Goal: Share content: Share content

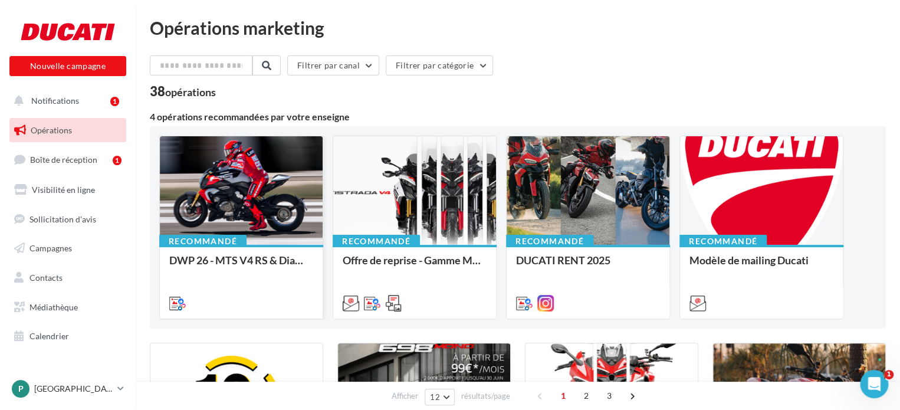
click at [236, 179] on div at bounding box center [241, 191] width 163 height 110
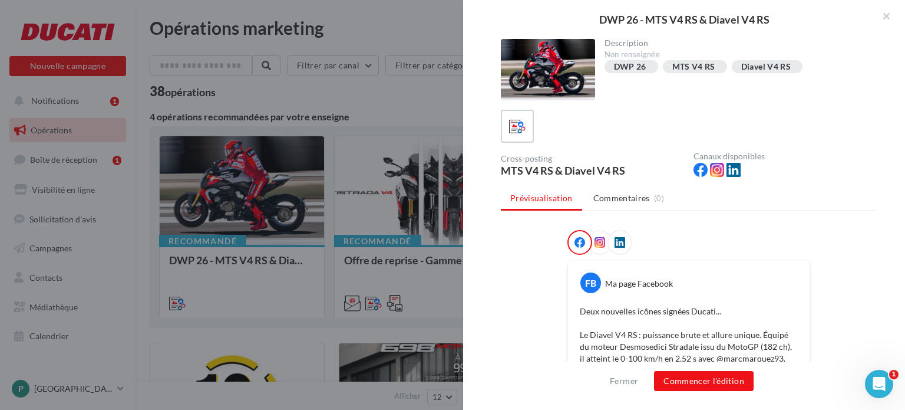
click at [595, 247] on span at bounding box center [600, 243] width 11 height 12
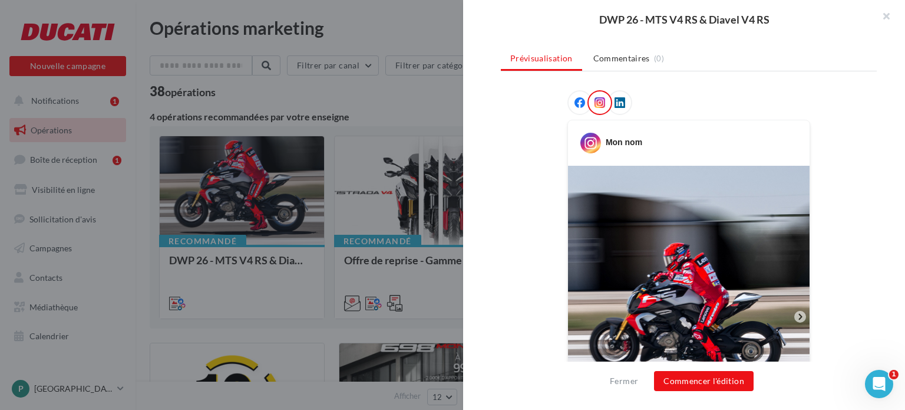
scroll to position [45, 0]
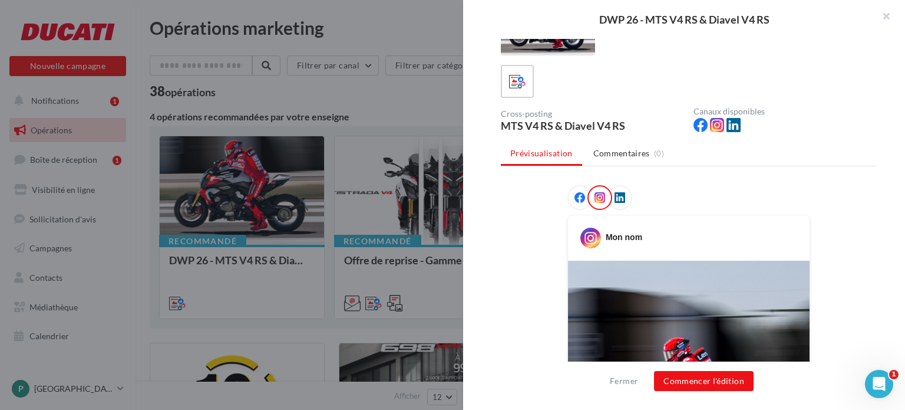
click at [580, 201] on icon at bounding box center [580, 197] width 11 height 11
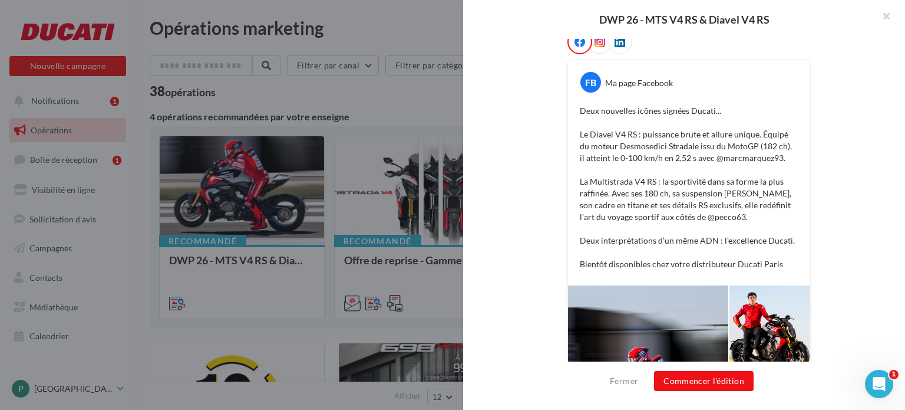
scroll to position [134, 0]
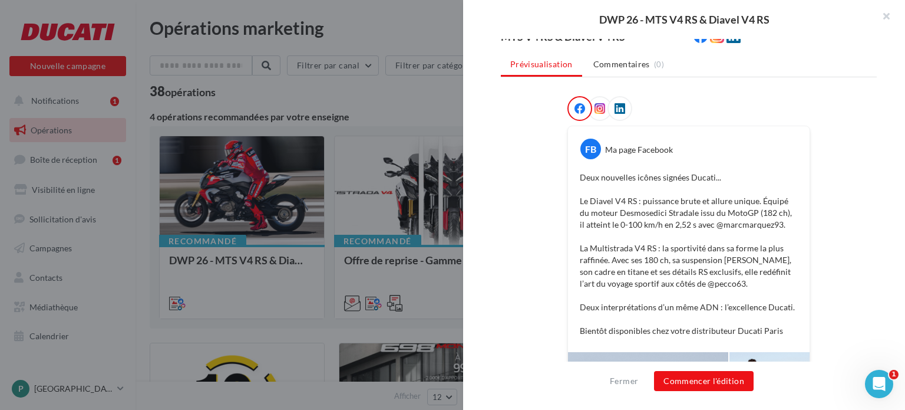
click at [598, 106] on icon at bounding box center [600, 108] width 11 height 11
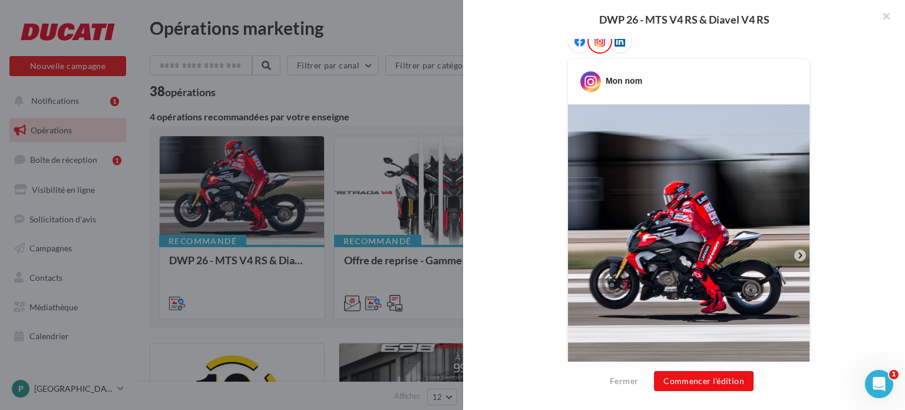
scroll to position [295, 0]
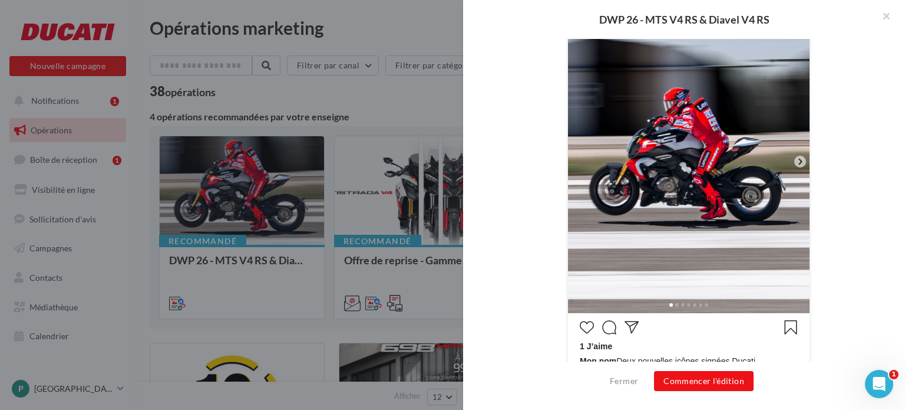
click at [801, 164] on icon at bounding box center [800, 161] width 11 height 11
click at [799, 160] on icon at bounding box center [801, 162] width 4 height 6
click at [756, 186] on img at bounding box center [689, 162] width 242 height 302
click at [688, 285] on img at bounding box center [689, 162] width 242 height 302
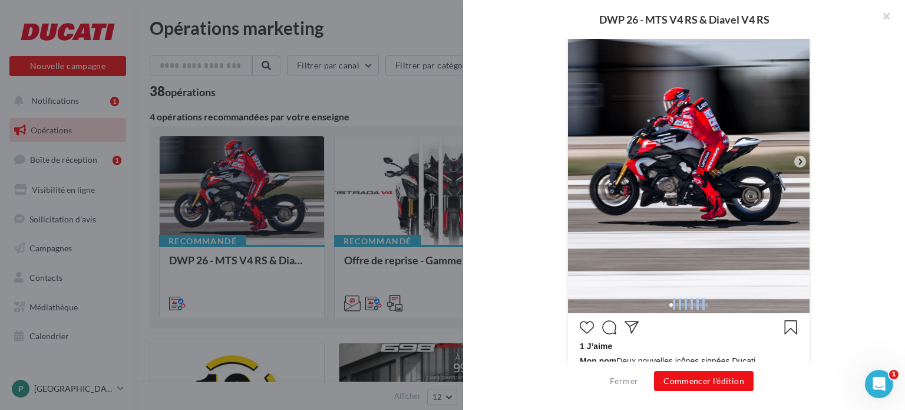
click at [673, 311] on div at bounding box center [689, 303] width 242 height 19
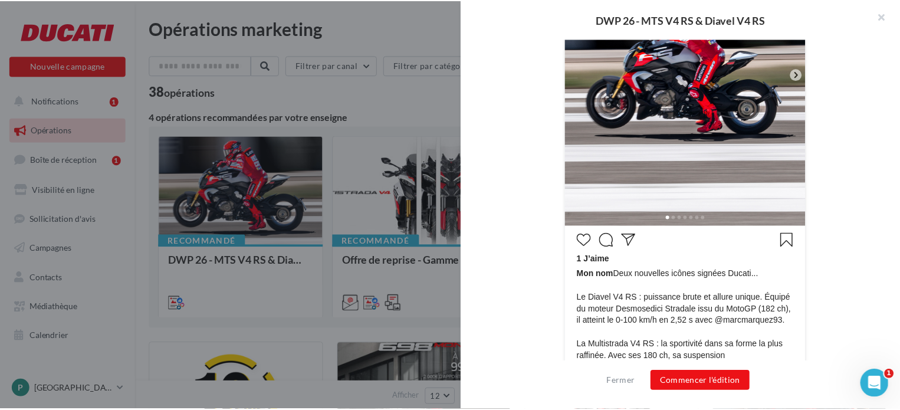
scroll to position [516, 0]
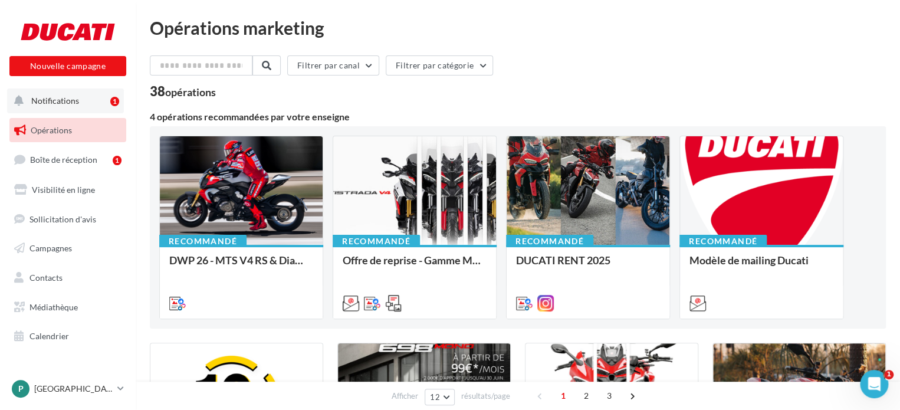
click at [57, 101] on span "Notifications" at bounding box center [55, 100] width 48 height 10
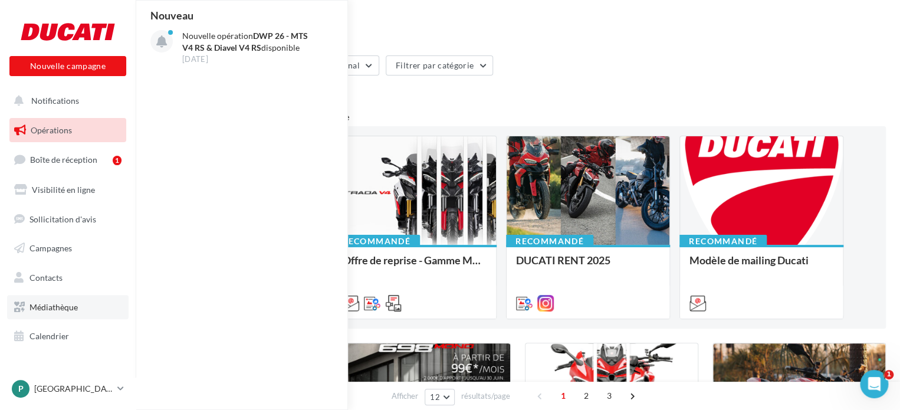
click at [51, 302] on span "Médiathèque" at bounding box center [53, 307] width 48 height 10
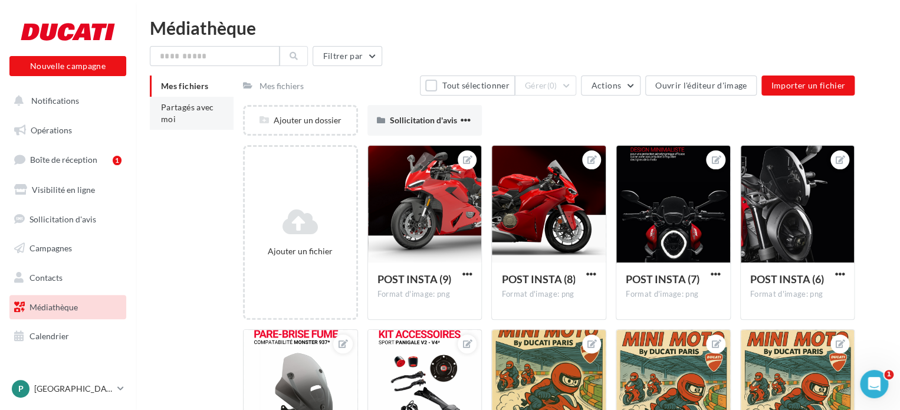
click at [174, 124] on li "Partagés avec moi" at bounding box center [192, 113] width 84 height 33
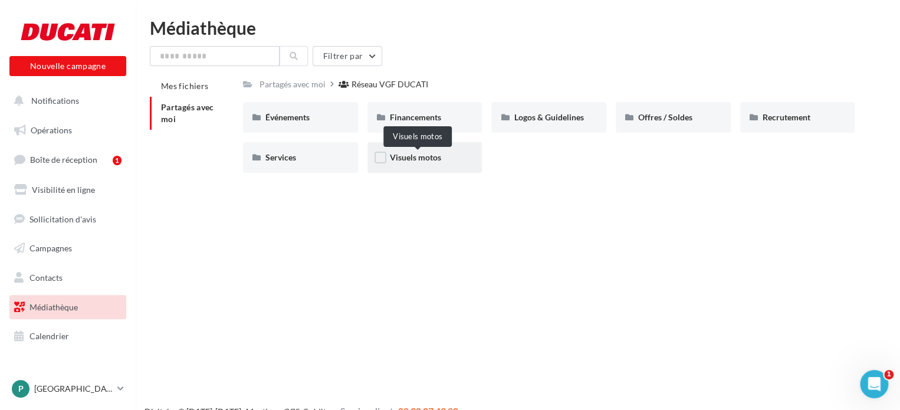
click at [438, 160] on span "Visuels motos" at bounding box center [415, 157] width 51 height 10
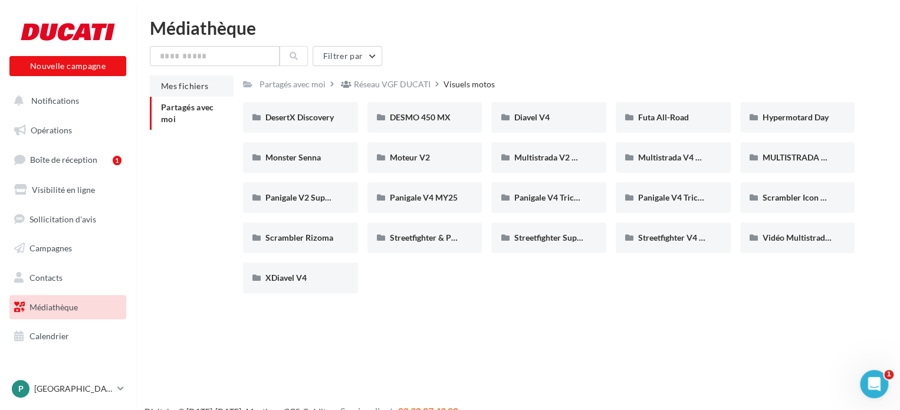
click at [192, 88] on span "Mes fichiers" at bounding box center [184, 86] width 47 height 10
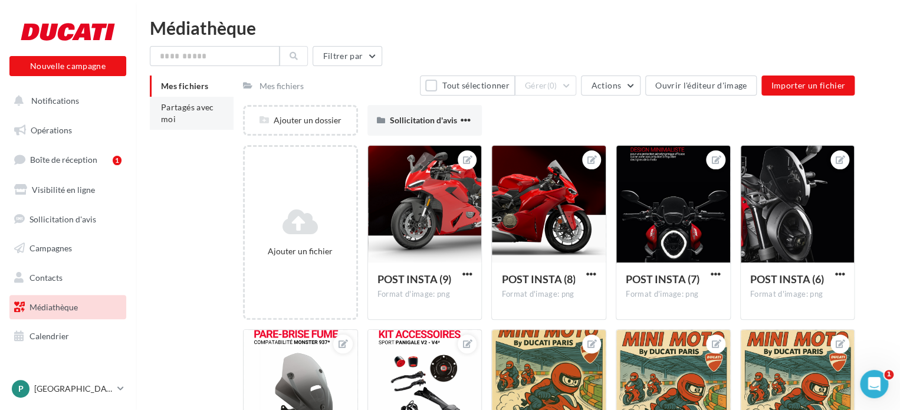
click at [178, 115] on li "Partagés avec moi" at bounding box center [192, 113] width 84 height 33
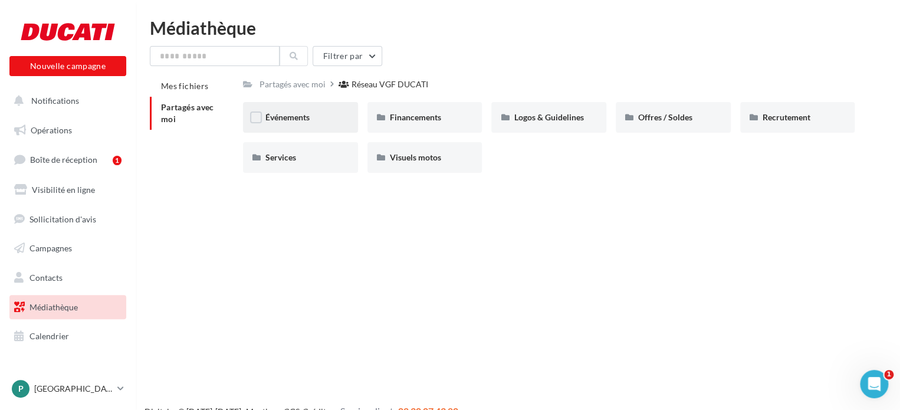
click at [315, 121] on div "Événements" at bounding box center [300, 117] width 70 height 12
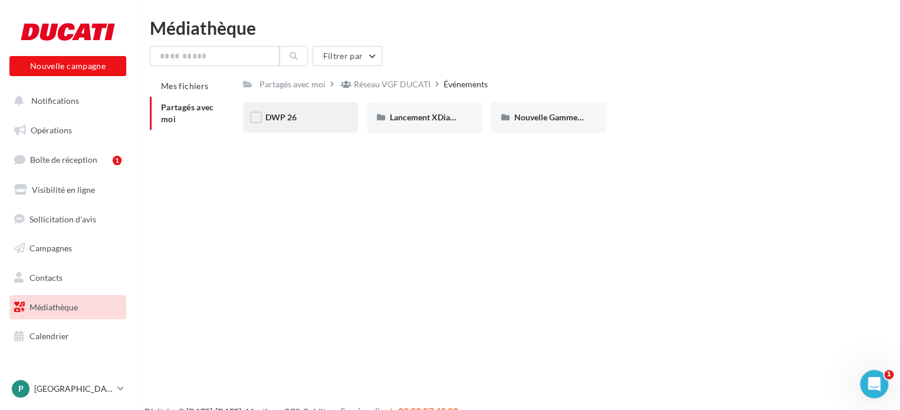
click at [317, 121] on div "DWP 26" at bounding box center [300, 117] width 70 height 12
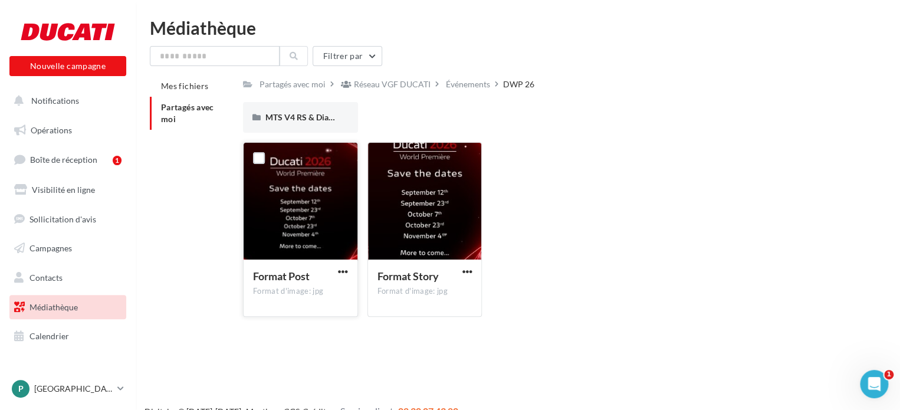
click at [331, 200] on div at bounding box center [300, 202] width 114 height 118
click at [451, 83] on div "Événements" at bounding box center [468, 84] width 44 height 12
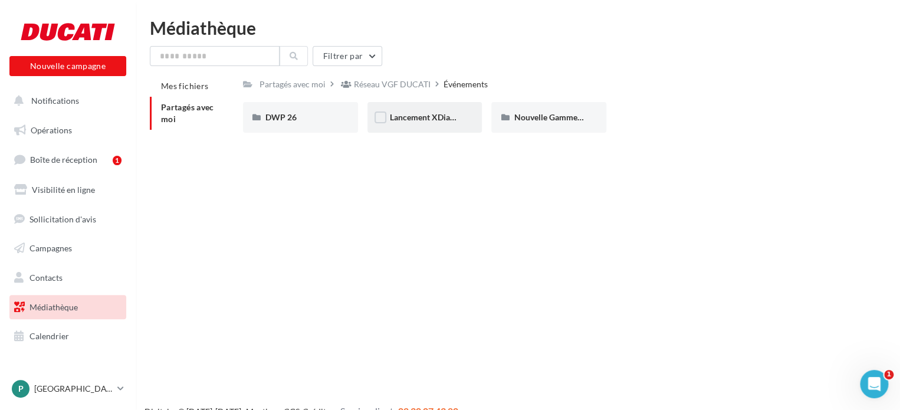
click at [446, 126] on div "Lancement XDiavel V4" at bounding box center [424, 117] width 115 height 31
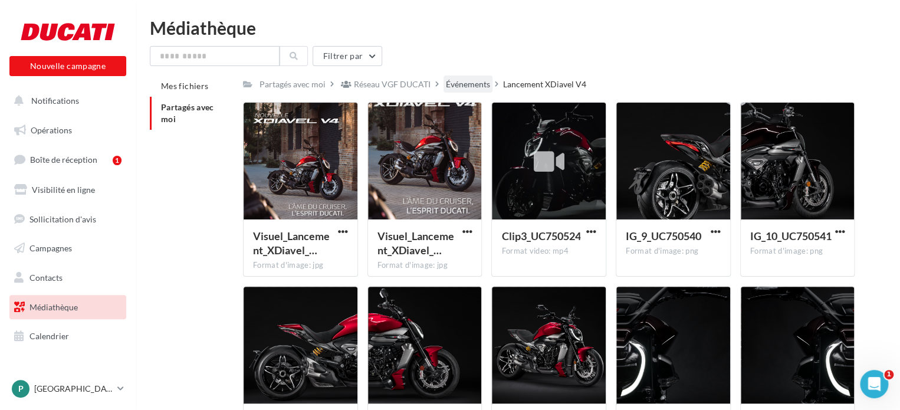
click at [473, 81] on div "Événements" at bounding box center [468, 84] width 44 height 12
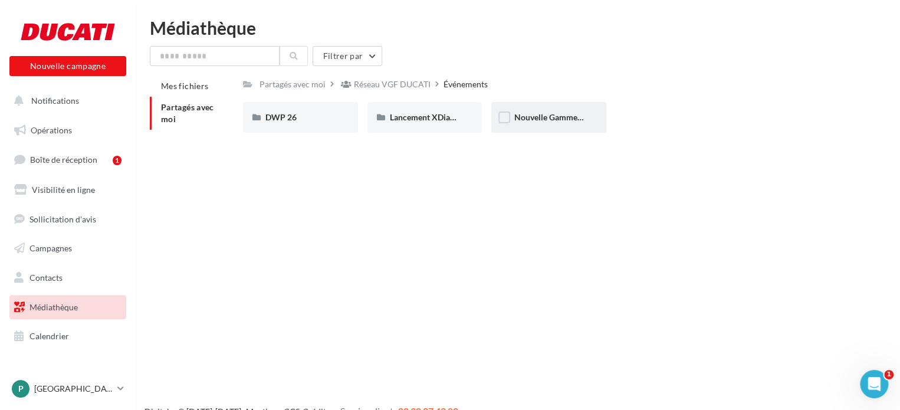
click at [559, 117] on span "Nouvelle Gamme V2" at bounding box center [550, 117] width 75 height 10
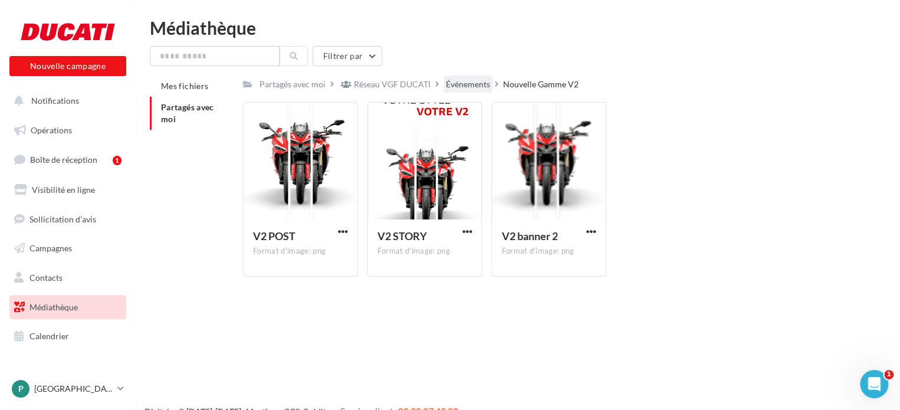
click at [480, 84] on div "Événements" at bounding box center [468, 84] width 44 height 12
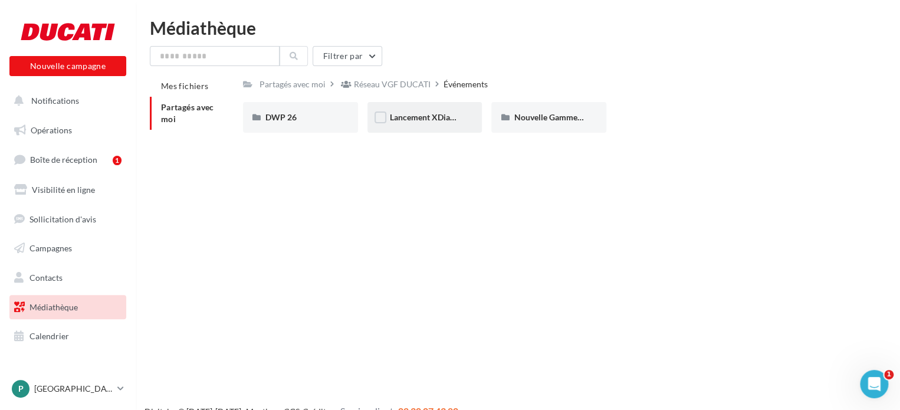
click at [418, 123] on div "Lancement XDiavel V4" at bounding box center [425, 117] width 70 height 12
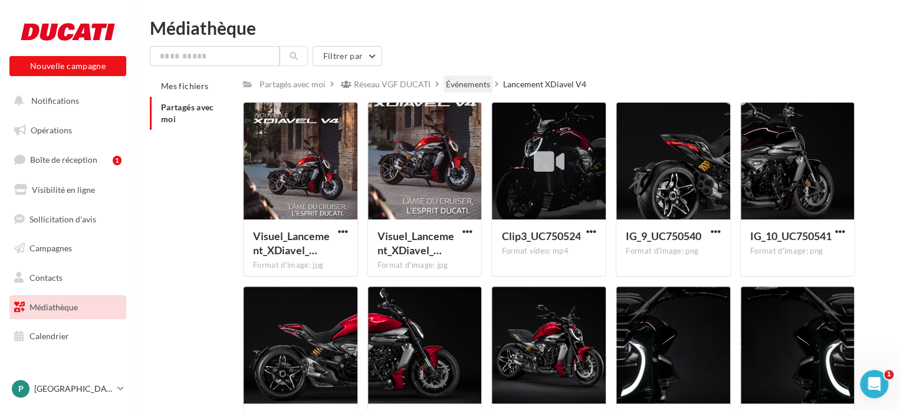
click at [460, 85] on div "Événements" at bounding box center [468, 84] width 44 height 12
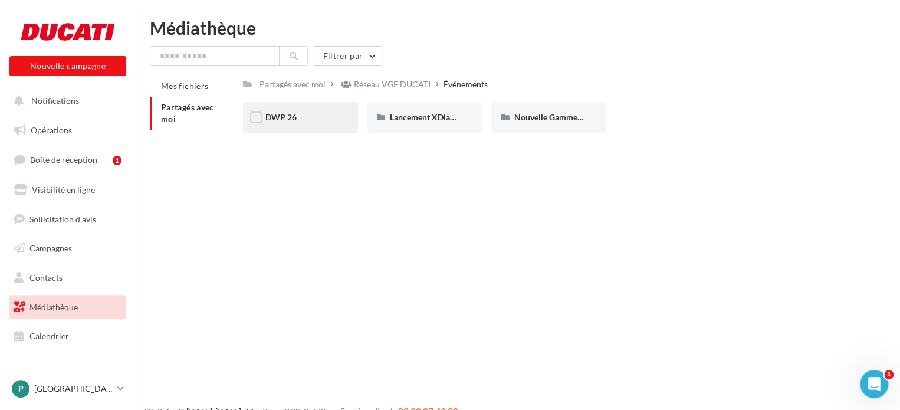
click at [317, 111] on div "DWP 26" at bounding box center [300, 117] width 115 height 31
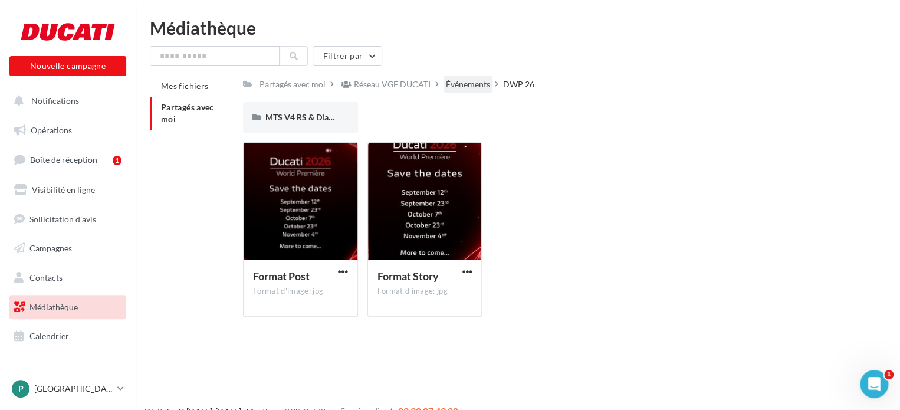
click at [460, 82] on div "Événements" at bounding box center [468, 84] width 44 height 12
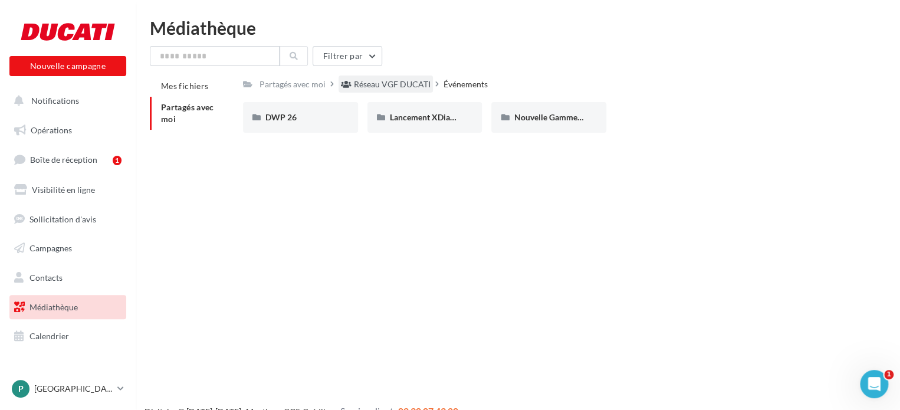
click at [406, 84] on div "Réseau VGF DUCATI" at bounding box center [392, 84] width 77 height 12
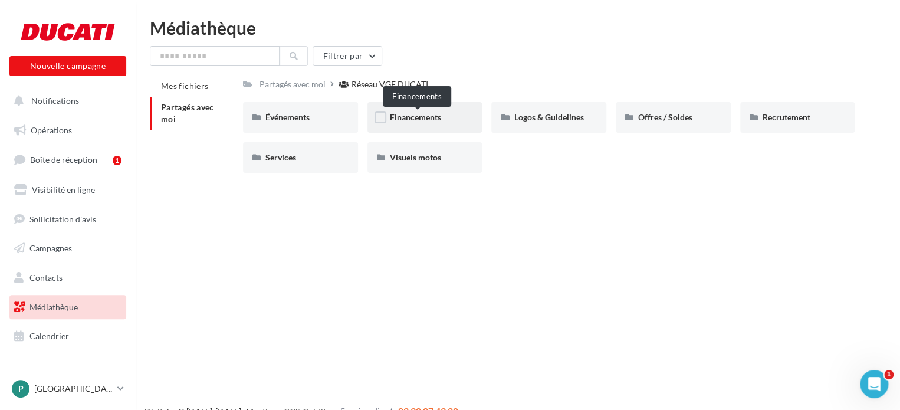
click at [409, 122] on span "Financements" at bounding box center [415, 117] width 51 height 10
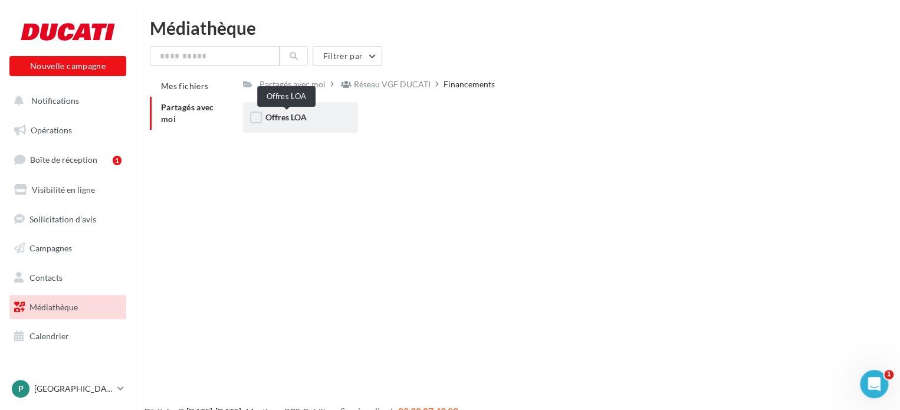
click at [304, 115] on span "Offres LOA" at bounding box center [285, 117] width 41 height 10
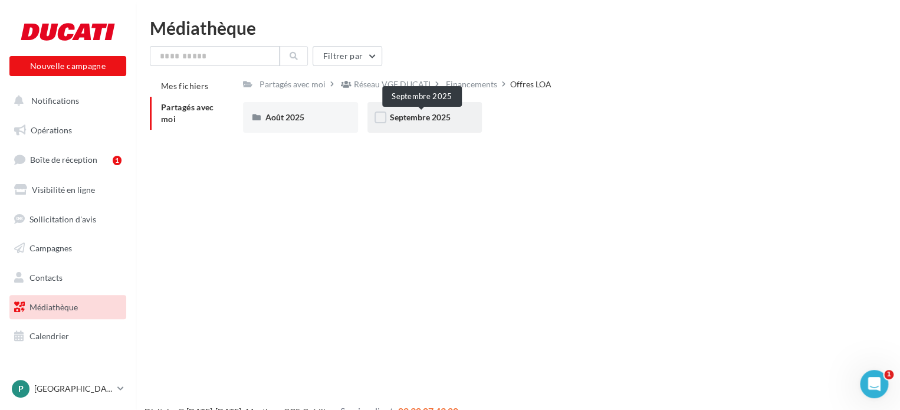
click at [443, 115] on span "Septembre 2025" at bounding box center [420, 117] width 61 height 10
click at [327, 118] on div "Post" at bounding box center [300, 117] width 70 height 12
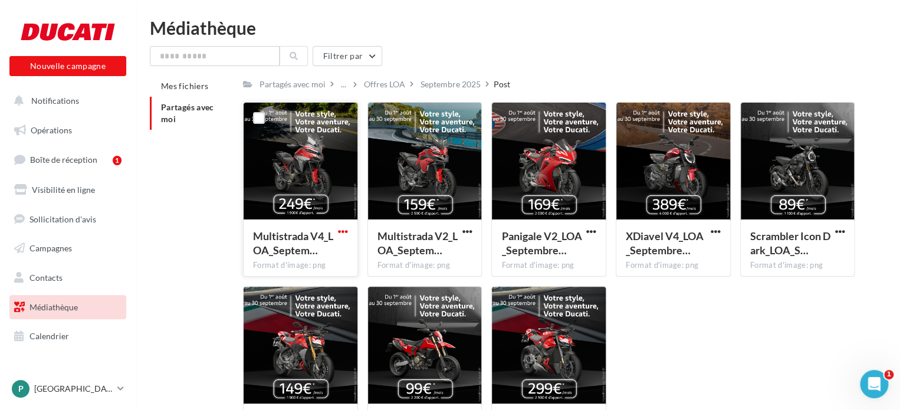
click at [340, 232] on span "button" at bounding box center [343, 231] width 10 height 10
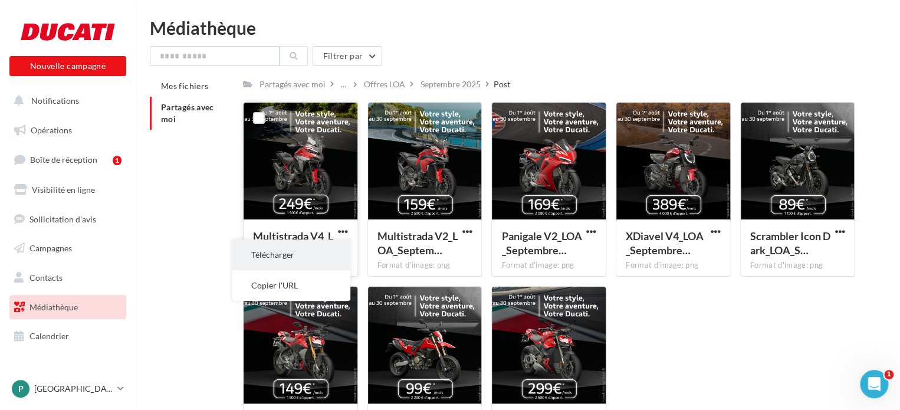
click at [296, 261] on button "Télécharger" at bounding box center [291, 254] width 118 height 31
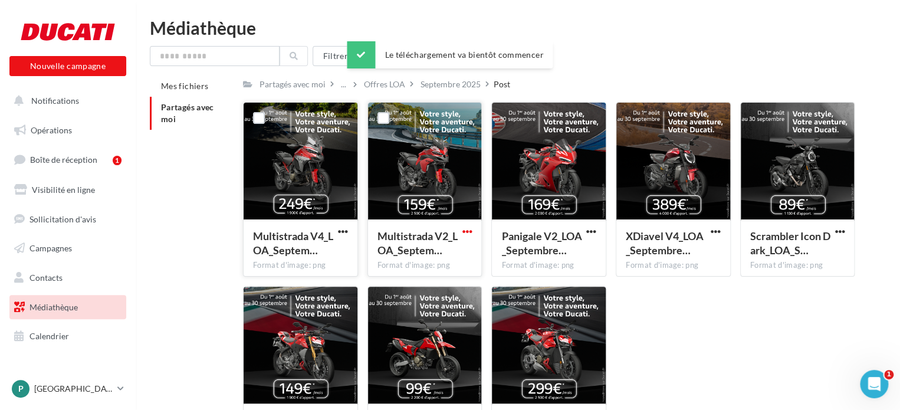
click at [464, 233] on span "button" at bounding box center [467, 231] width 10 height 10
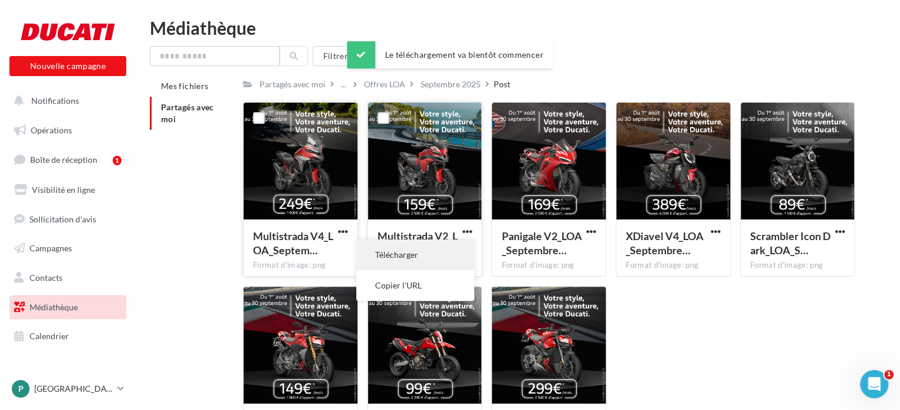
click at [405, 258] on button "Télécharger" at bounding box center [415, 254] width 118 height 31
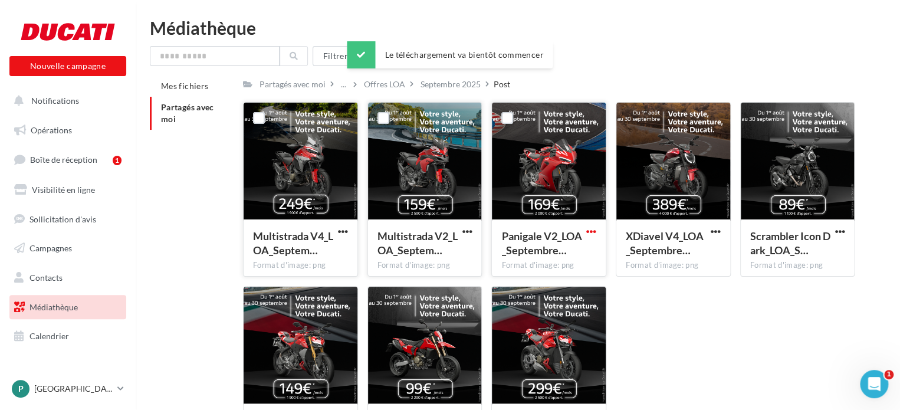
click at [587, 228] on span "button" at bounding box center [591, 231] width 10 height 10
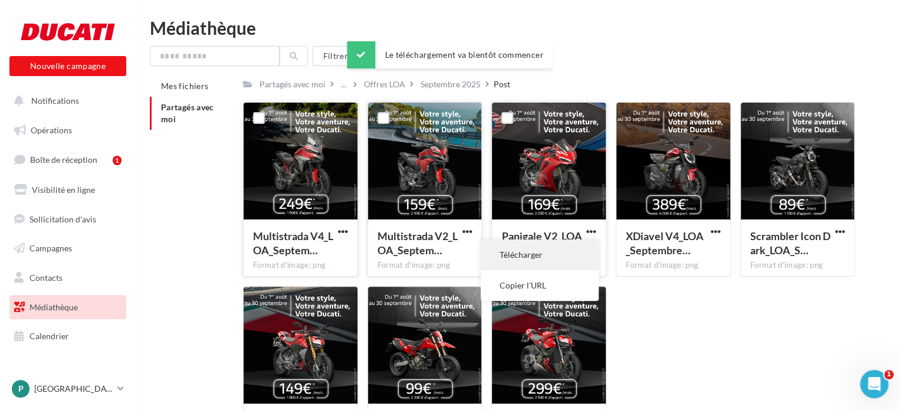
click at [544, 252] on button "Télécharger" at bounding box center [539, 254] width 118 height 31
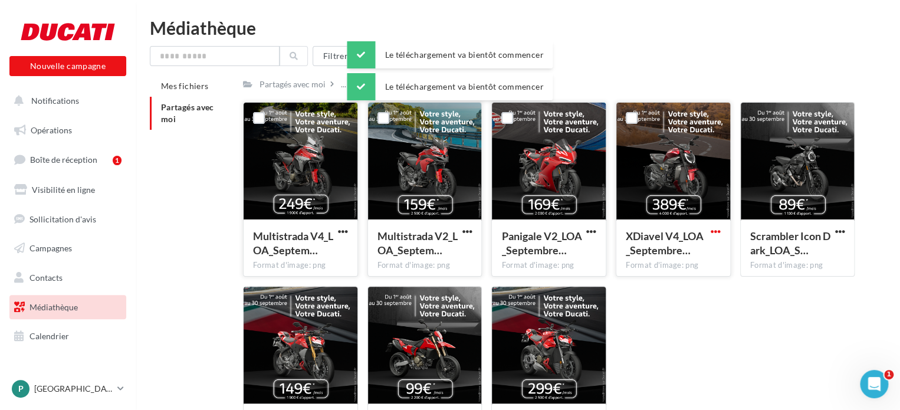
click at [712, 233] on span "button" at bounding box center [715, 231] width 10 height 10
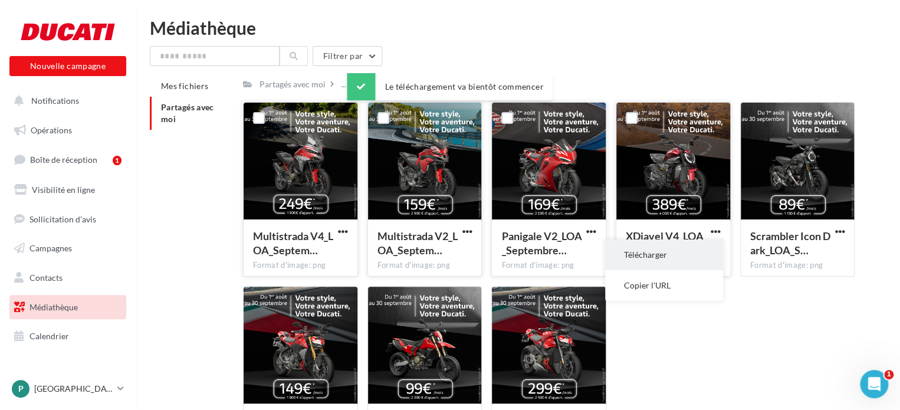
click at [666, 248] on button "Télécharger" at bounding box center [664, 254] width 118 height 31
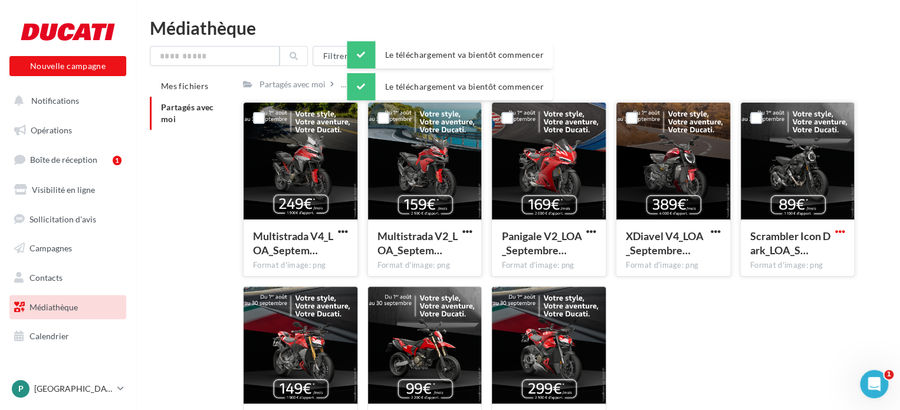
click at [844, 228] on span "button" at bounding box center [839, 231] width 10 height 10
click at [768, 258] on button "Télécharger" at bounding box center [788, 254] width 118 height 31
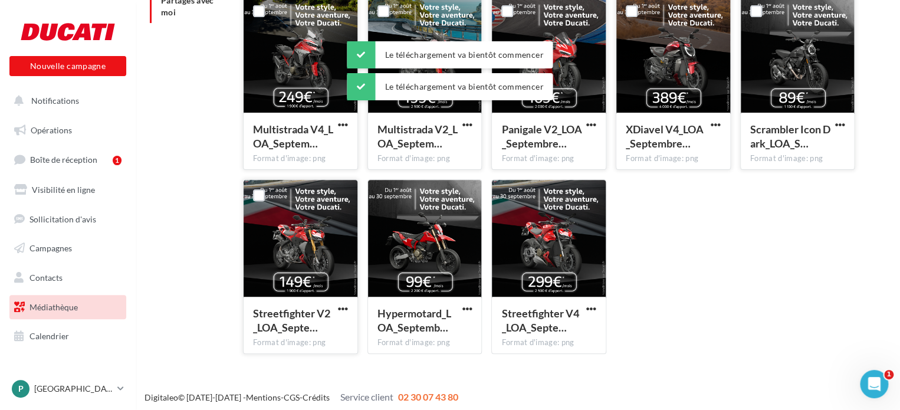
scroll to position [110, 0]
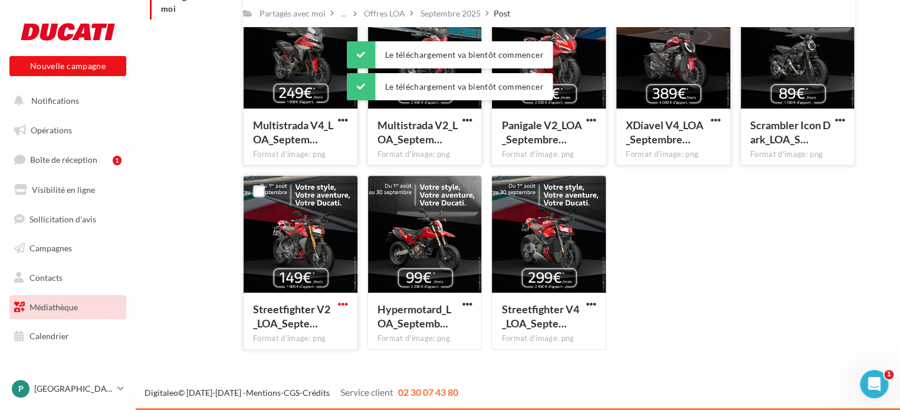
click at [344, 304] on span "button" at bounding box center [343, 304] width 10 height 10
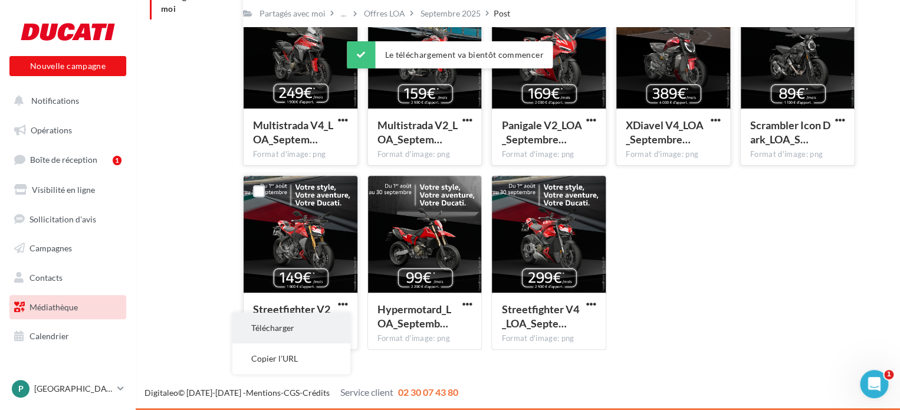
click at [284, 324] on button "Télécharger" at bounding box center [291, 327] width 118 height 31
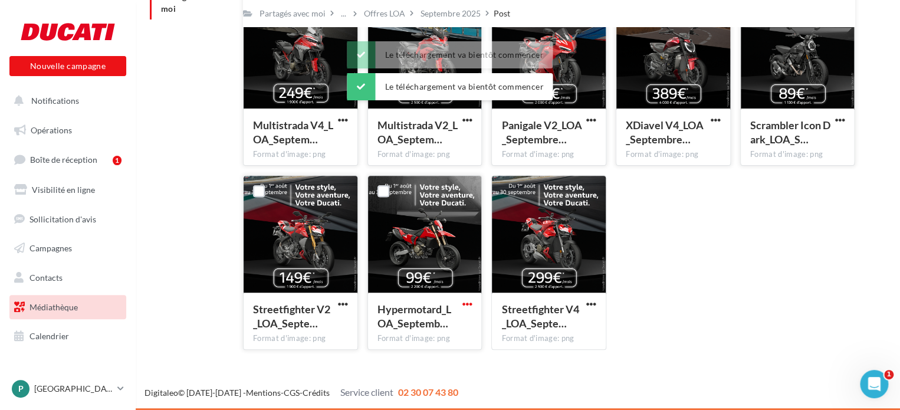
click at [467, 304] on span "button" at bounding box center [467, 304] width 10 height 10
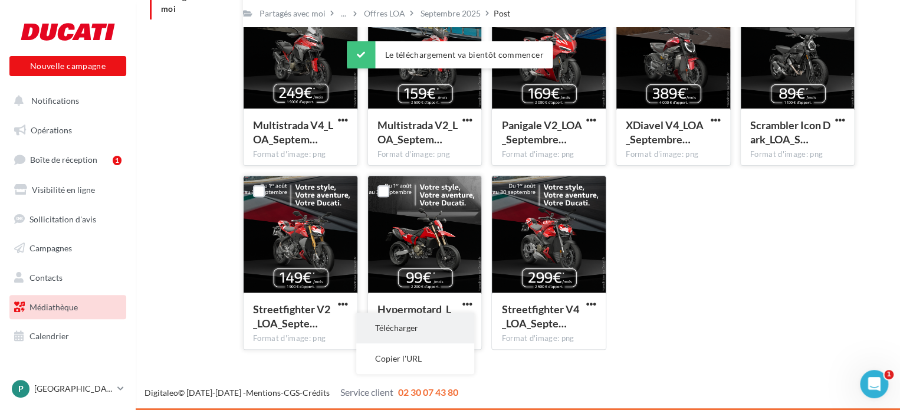
click at [410, 327] on button "Télécharger" at bounding box center [415, 327] width 118 height 31
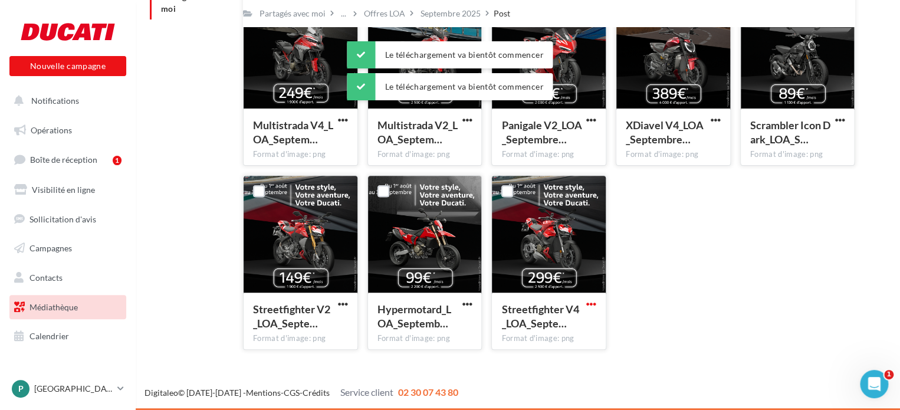
click at [590, 301] on span "button" at bounding box center [591, 304] width 10 height 10
click at [545, 330] on button "Télécharger" at bounding box center [539, 327] width 118 height 31
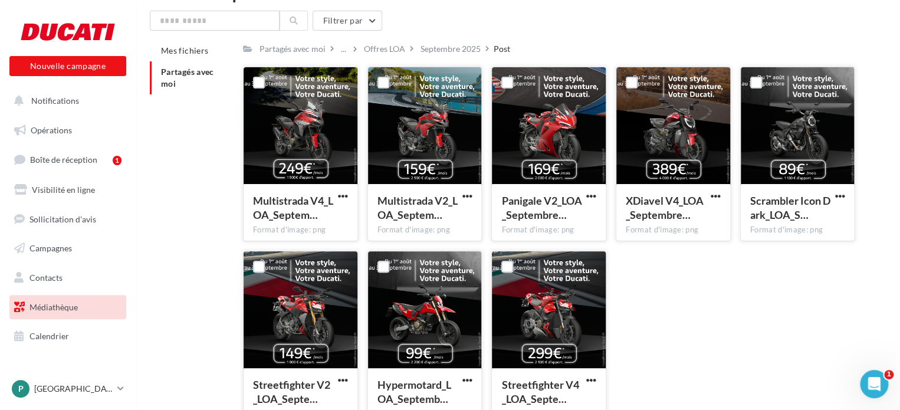
scroll to position [0, 0]
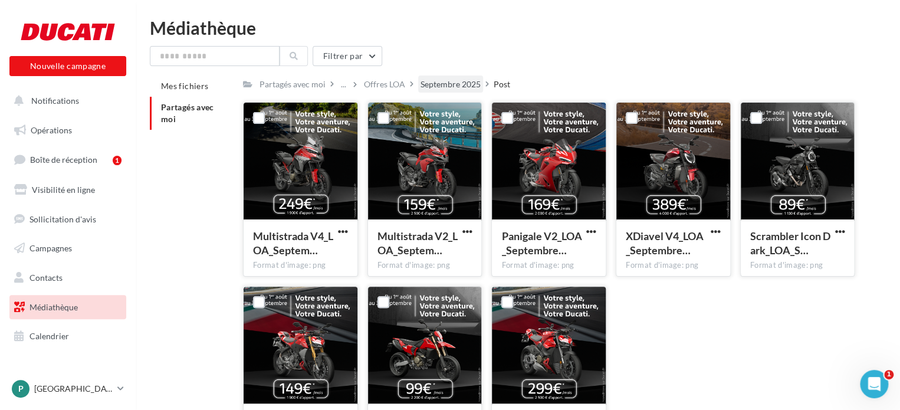
click at [437, 77] on div "Septembre 2025" at bounding box center [450, 83] width 65 height 17
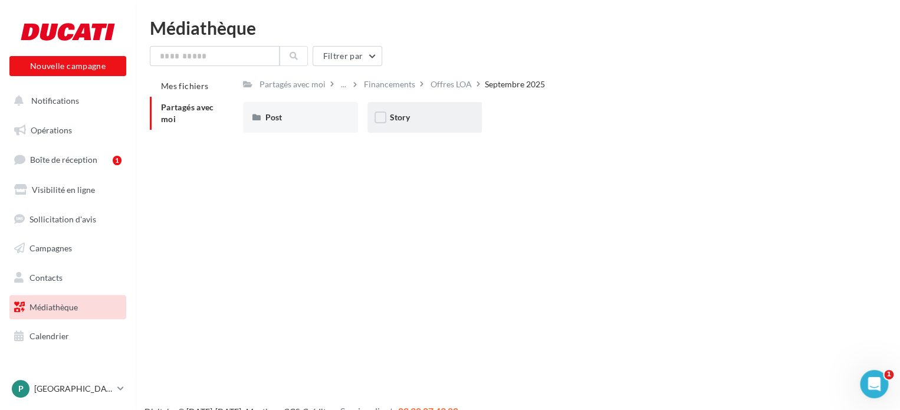
click at [434, 113] on div "Story" at bounding box center [425, 117] width 70 height 12
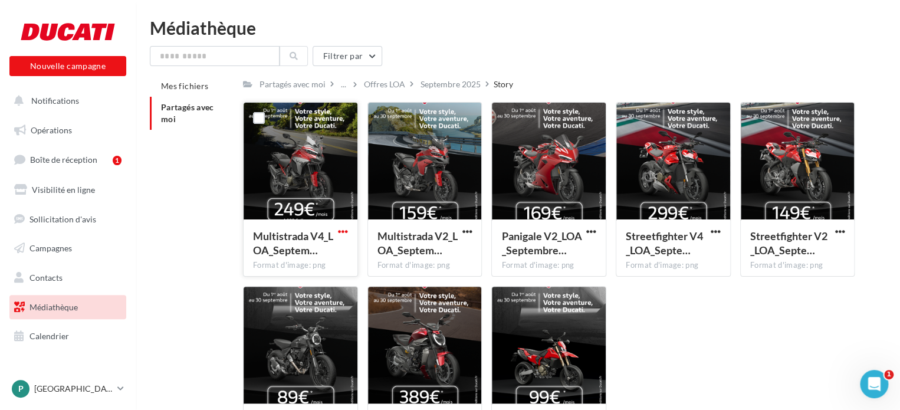
click at [344, 228] on span "button" at bounding box center [343, 231] width 10 height 10
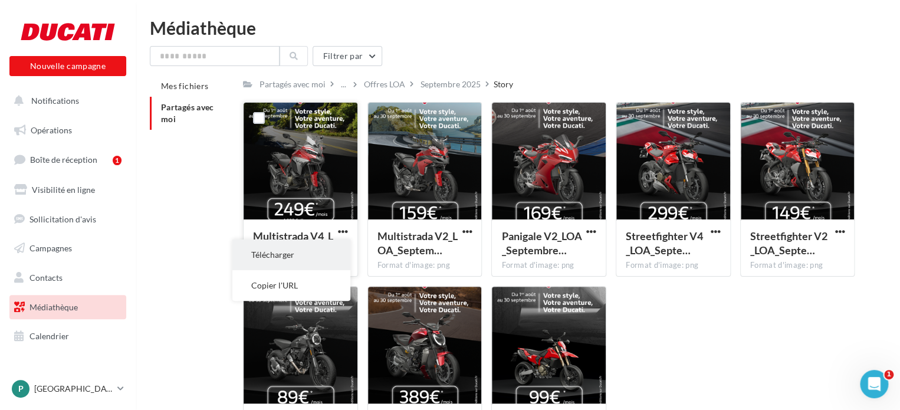
click at [304, 255] on button "Télécharger" at bounding box center [291, 254] width 118 height 31
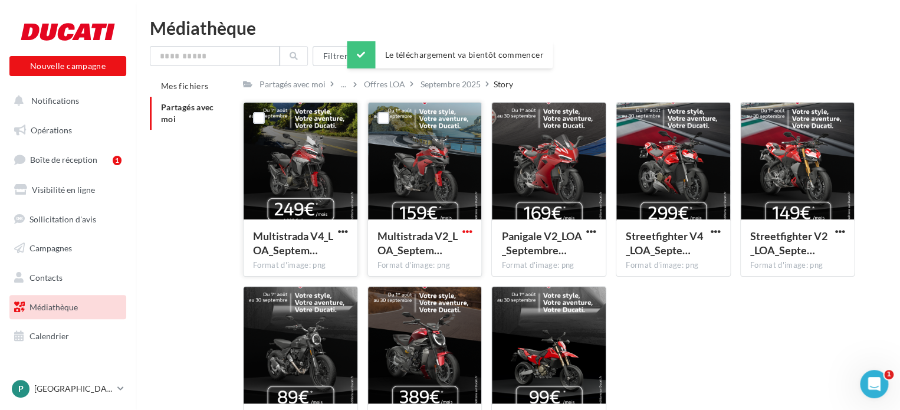
click at [466, 233] on span "button" at bounding box center [467, 231] width 10 height 10
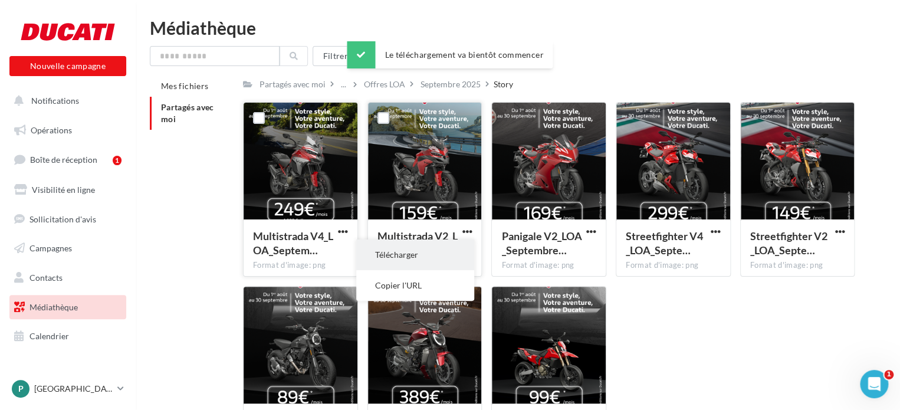
click at [431, 256] on button "Télécharger" at bounding box center [415, 254] width 118 height 31
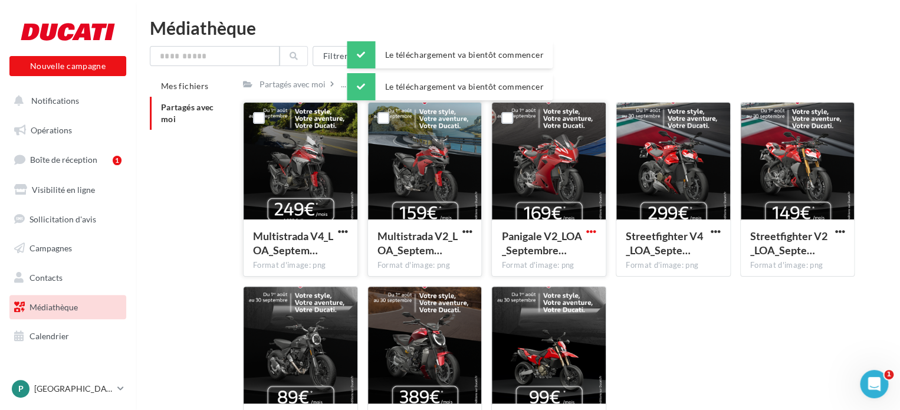
click at [593, 228] on span "button" at bounding box center [591, 231] width 10 height 10
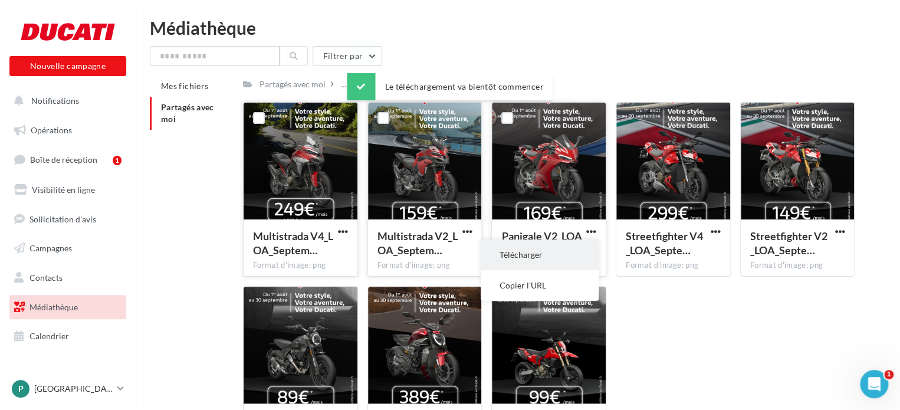
click at [555, 251] on button "Télécharger" at bounding box center [539, 254] width 118 height 31
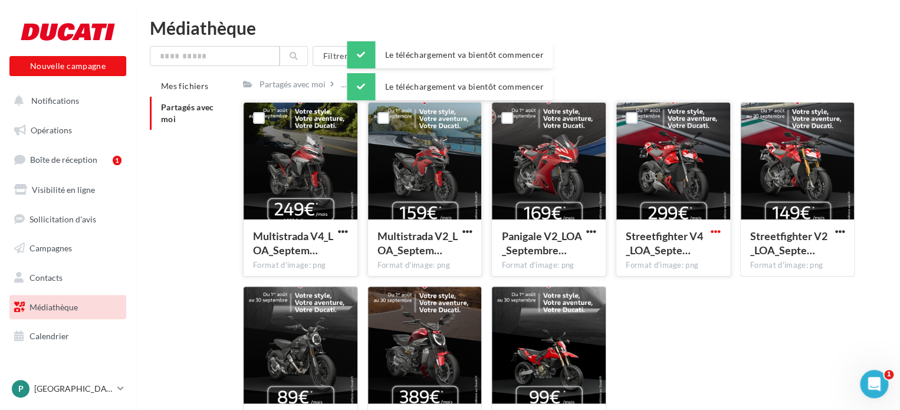
click at [714, 232] on span "button" at bounding box center [715, 231] width 10 height 10
click at [677, 249] on button "Télécharger" at bounding box center [664, 254] width 118 height 31
click at [839, 230] on span "button" at bounding box center [839, 231] width 10 height 10
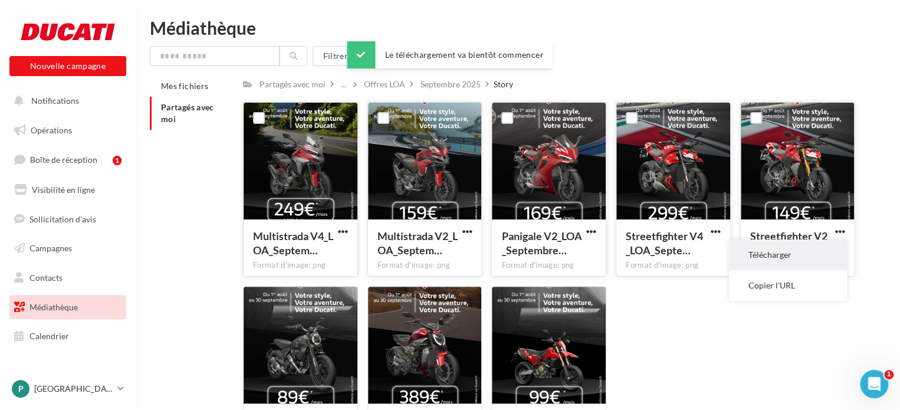
click at [776, 256] on button "Télécharger" at bounding box center [788, 254] width 118 height 31
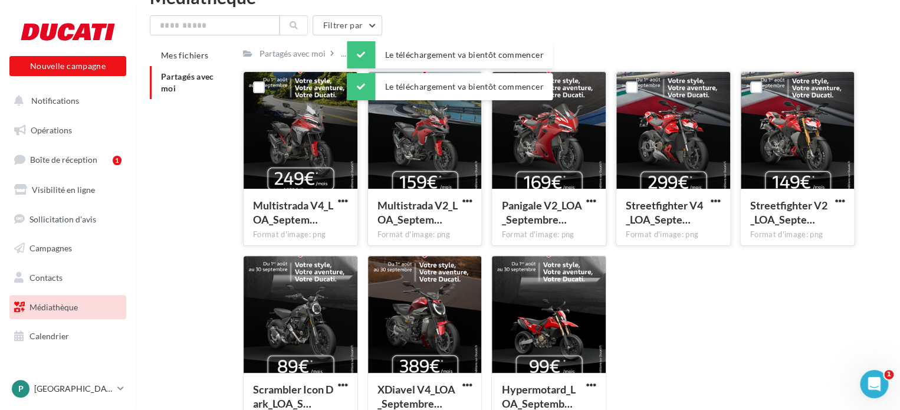
scroll to position [110, 0]
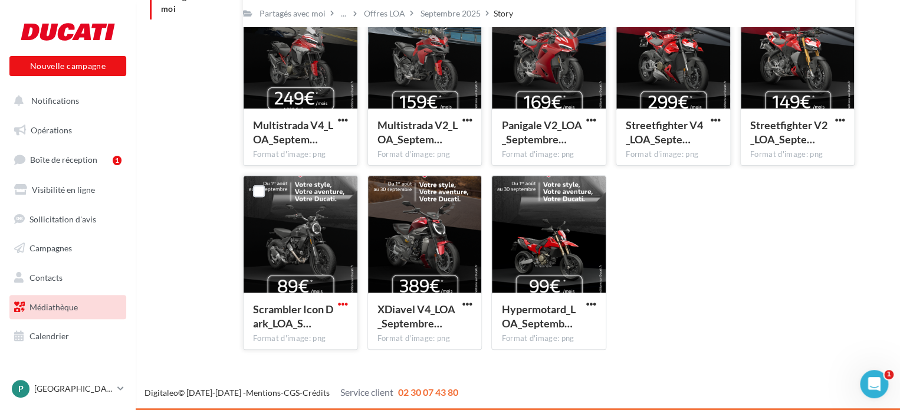
click at [338, 307] on span "button" at bounding box center [343, 304] width 10 height 10
click at [302, 327] on button "Télécharger" at bounding box center [291, 327] width 118 height 31
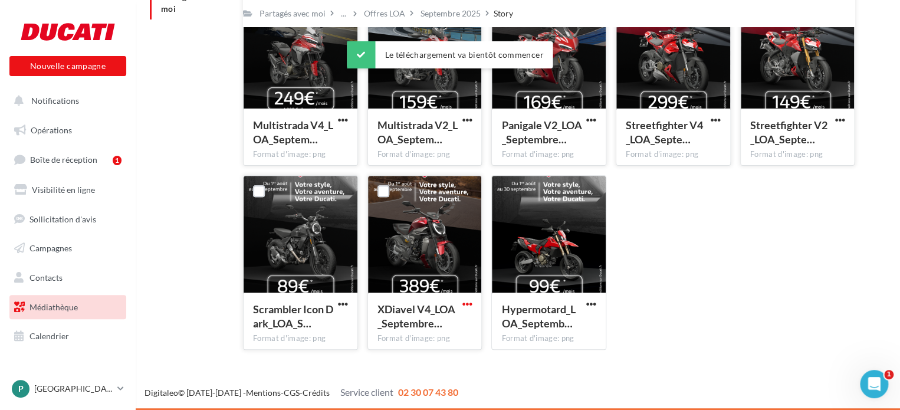
click at [465, 303] on span "button" at bounding box center [467, 304] width 10 height 10
click at [417, 326] on button "Télécharger" at bounding box center [415, 327] width 118 height 31
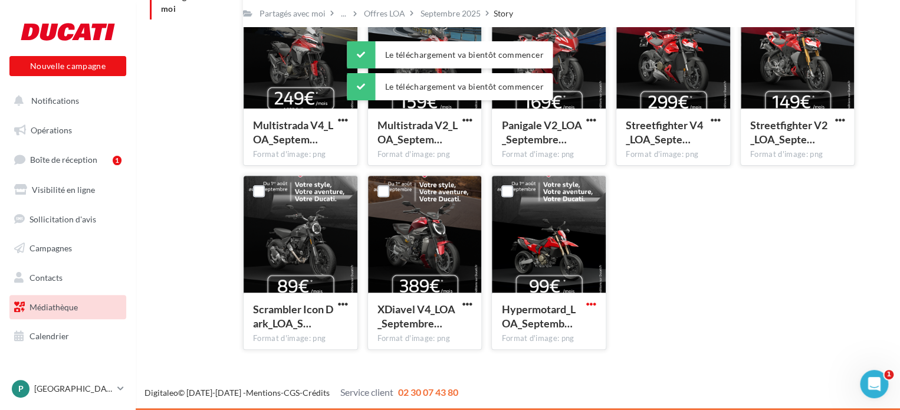
click at [591, 306] on span "button" at bounding box center [591, 304] width 10 height 10
click at [523, 330] on button "Télécharger" at bounding box center [539, 327] width 118 height 31
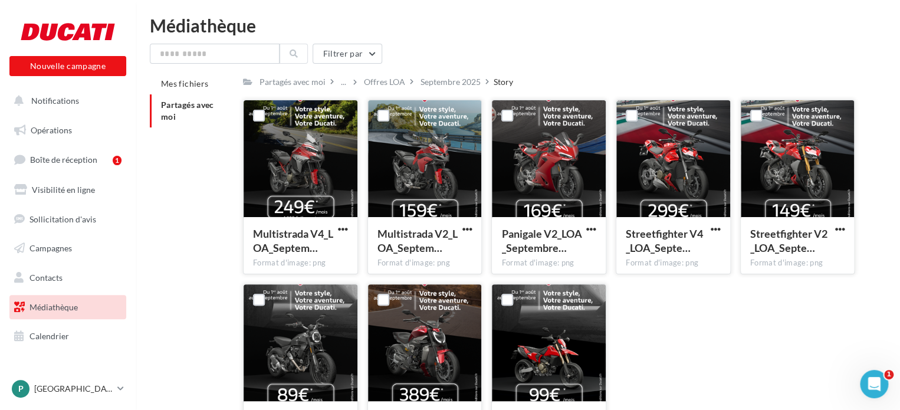
scroll to position [0, 0]
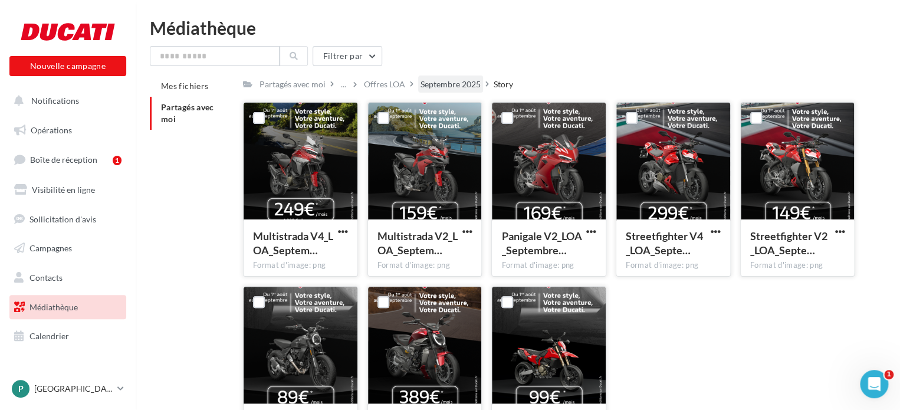
click at [470, 81] on div "Septembre 2025" at bounding box center [450, 84] width 60 height 12
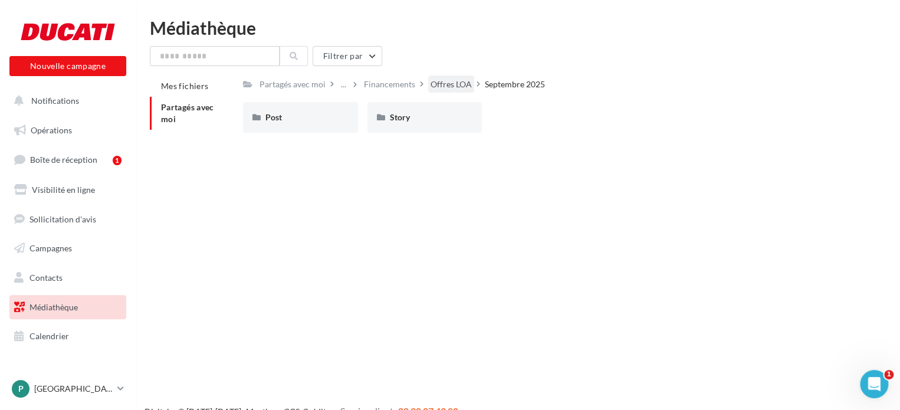
click at [453, 84] on div "Offres LOA" at bounding box center [450, 84] width 41 height 12
click at [469, 80] on div "Financements" at bounding box center [471, 84] width 51 height 12
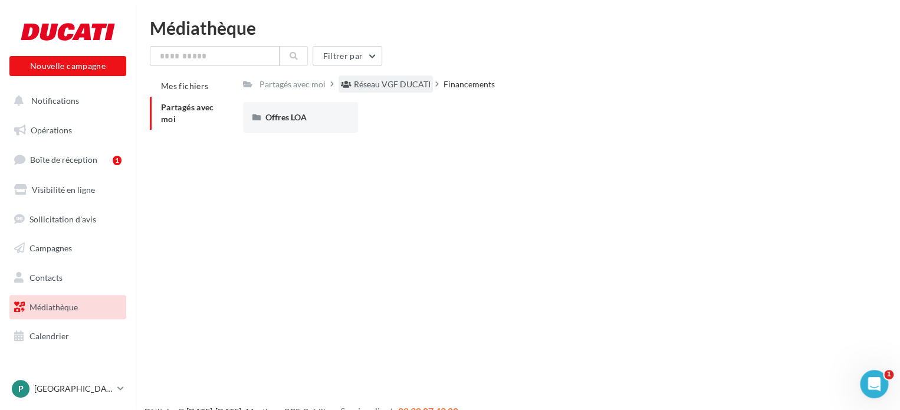
click at [411, 83] on div "Réseau VGF DUCATI" at bounding box center [392, 84] width 77 height 12
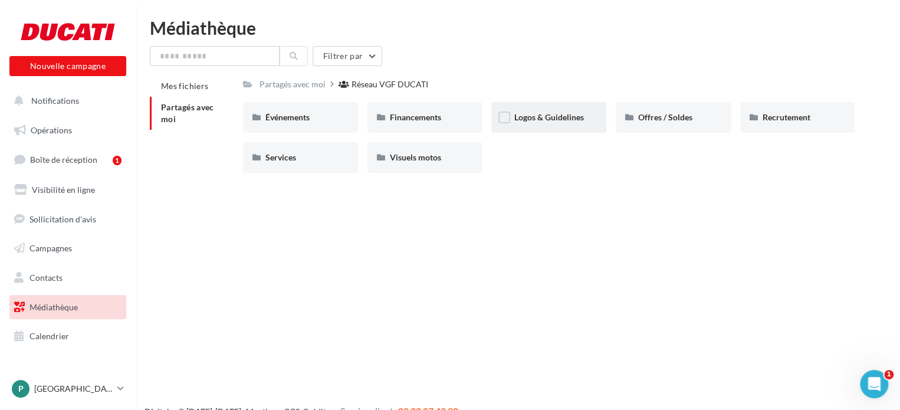
click at [559, 127] on div "Logos & Guidelines" at bounding box center [548, 117] width 115 height 31
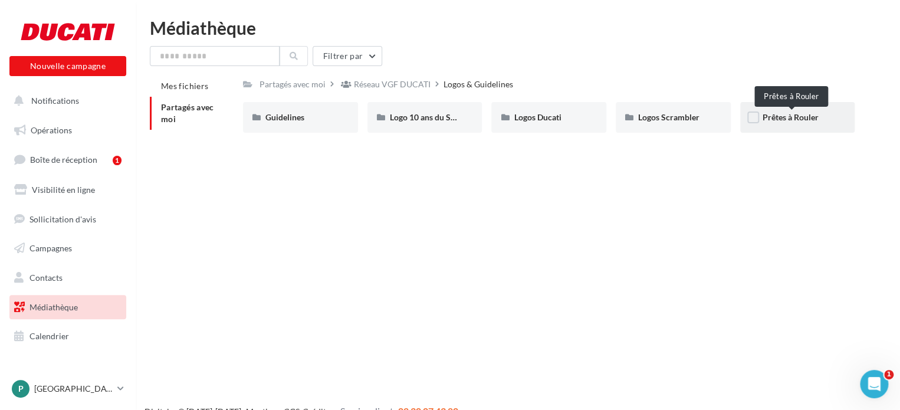
click at [783, 120] on span "Prêtes à Rouler" at bounding box center [790, 117] width 56 height 10
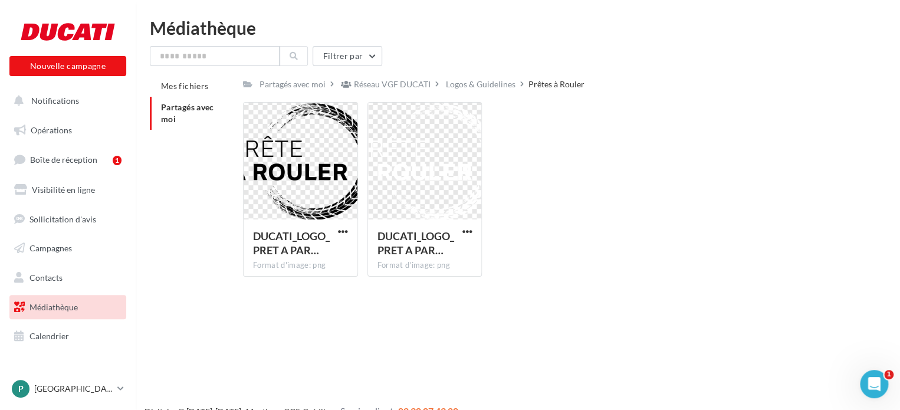
click at [412, 85] on div "Réseau VGF DUCATI" at bounding box center [392, 84] width 77 height 12
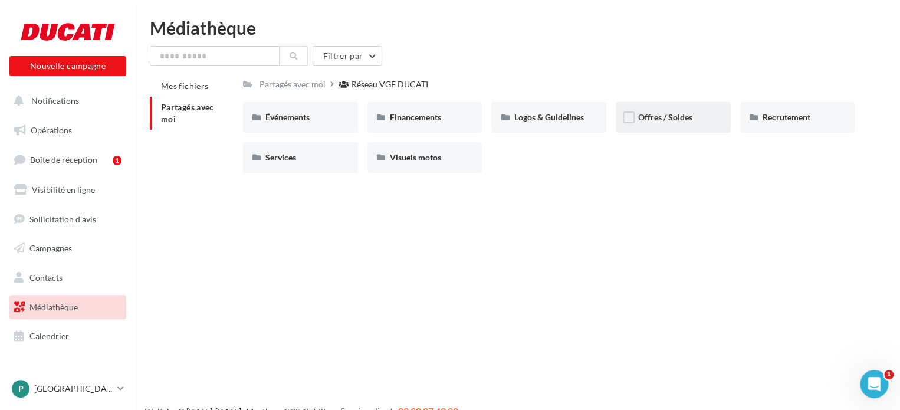
click at [694, 118] on div "Offres / Soldes" at bounding box center [673, 117] width 70 height 12
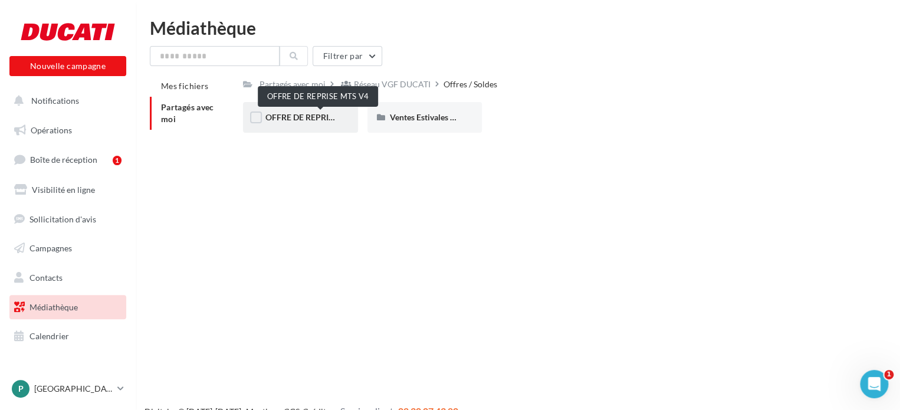
click at [321, 116] on span "OFFRE DE REPRISE MTS V4" at bounding box center [317, 117] width 104 height 10
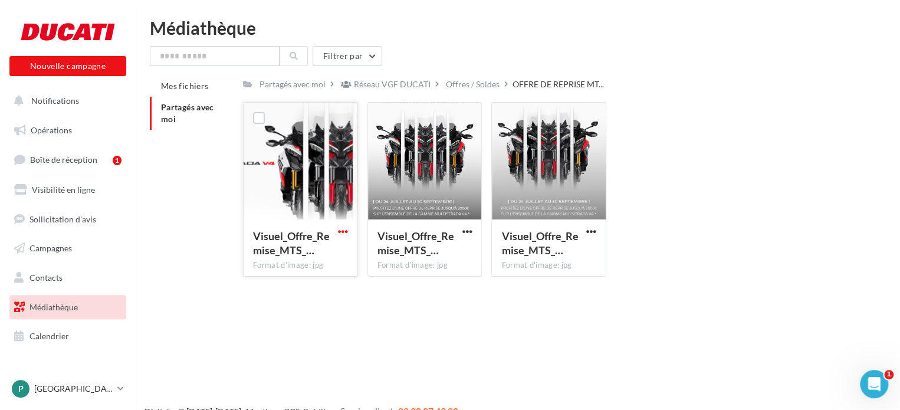
click at [344, 236] on span "button" at bounding box center [343, 231] width 10 height 10
click at [302, 255] on button "Télécharger" at bounding box center [291, 254] width 118 height 31
click at [635, 341] on div "Nouvelle campagne Nouvelle campagne Notifications Opérations Boîte de réception…" at bounding box center [450, 224] width 900 height 410
click at [475, 81] on div "Offres / Soldes" at bounding box center [473, 84] width 54 height 12
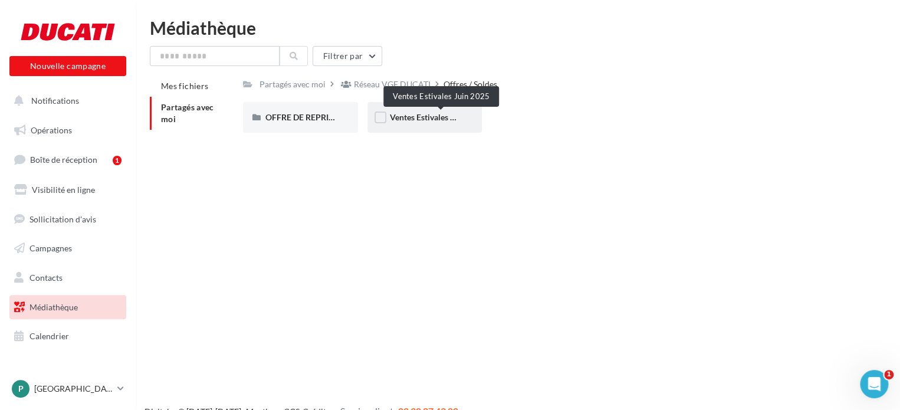
click at [446, 120] on span "Ventes Estivales Juin 2025" at bounding box center [438, 117] width 96 height 10
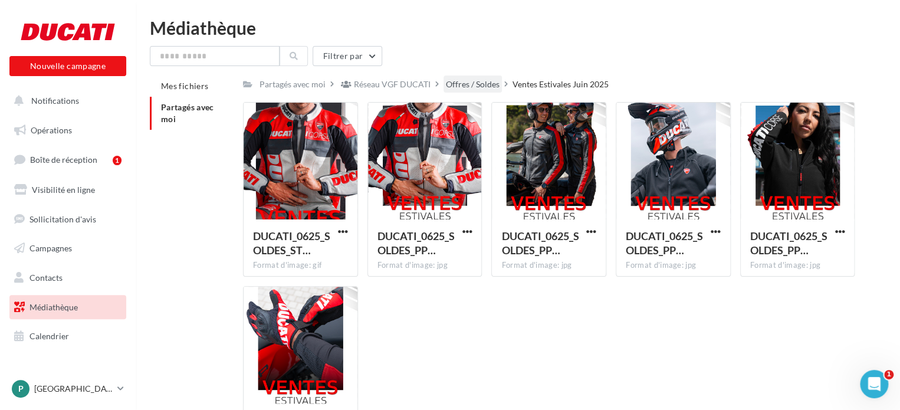
click at [469, 79] on div "Offres / Soldes" at bounding box center [473, 84] width 54 height 12
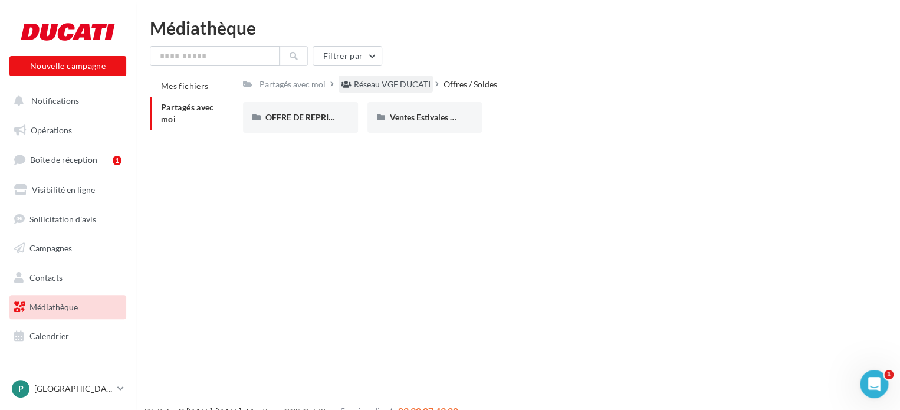
click at [404, 82] on div "Réseau VGF DUCATI" at bounding box center [392, 84] width 77 height 12
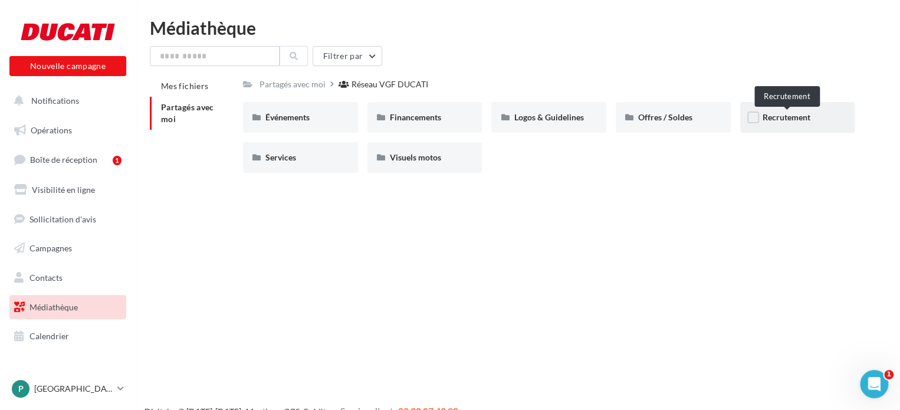
click at [778, 118] on span "Recrutement" at bounding box center [786, 117] width 48 height 10
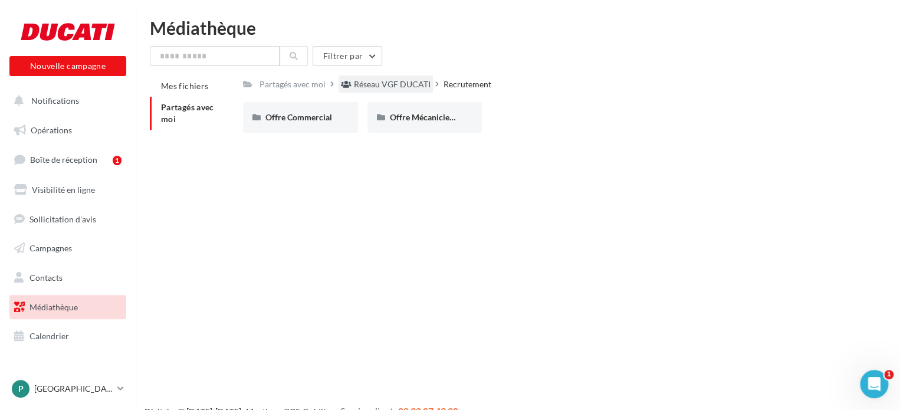
click at [403, 87] on div "Réseau VGF DUCATI" at bounding box center [392, 84] width 77 height 12
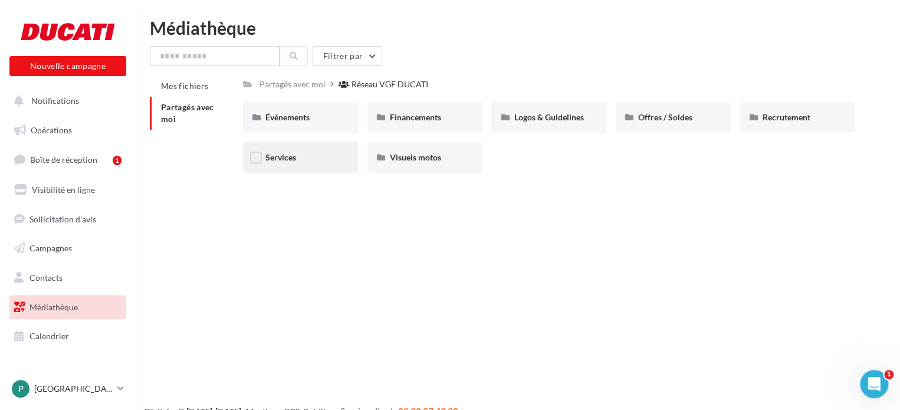
click at [321, 164] on div "Services" at bounding box center [300, 157] width 115 height 31
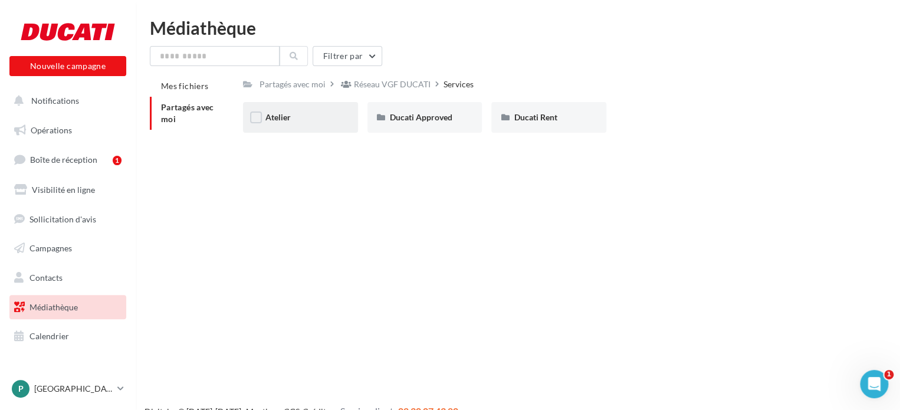
click at [320, 117] on div "Atelier" at bounding box center [300, 117] width 70 height 12
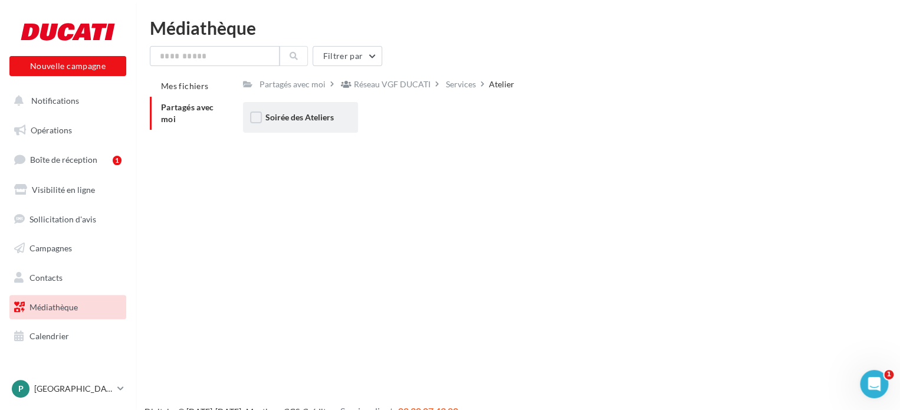
click at [331, 124] on div "Soirée des Ateliers" at bounding box center [300, 117] width 115 height 31
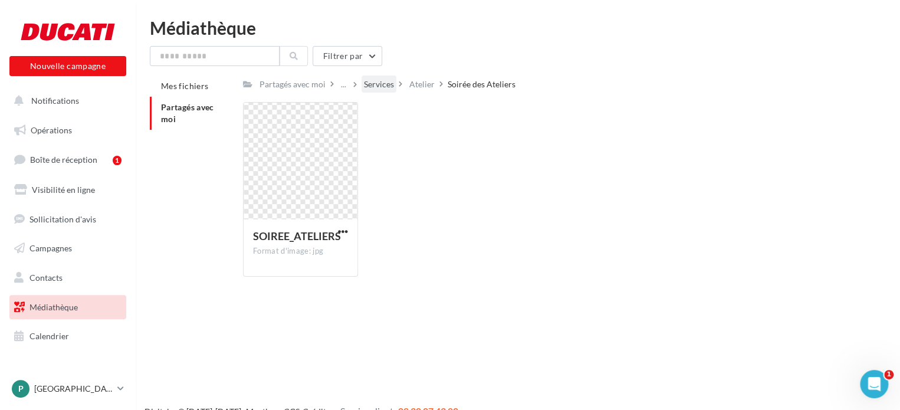
click at [391, 87] on div "Services" at bounding box center [379, 84] width 30 height 12
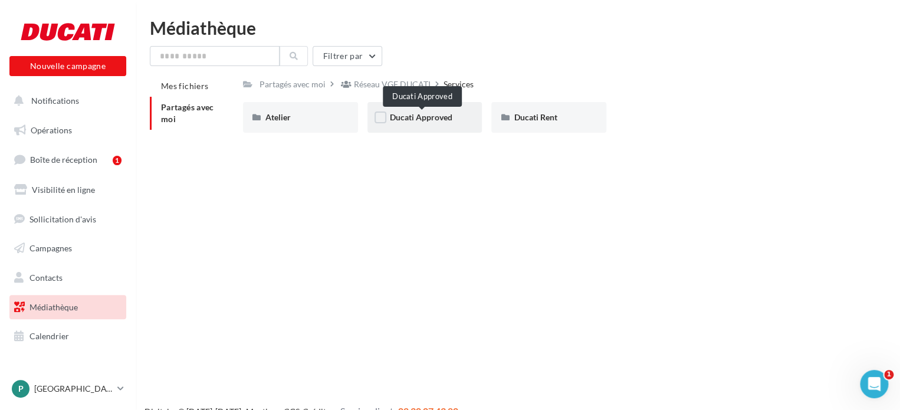
click at [417, 122] on span "Ducati Approved" at bounding box center [421, 117] width 62 height 10
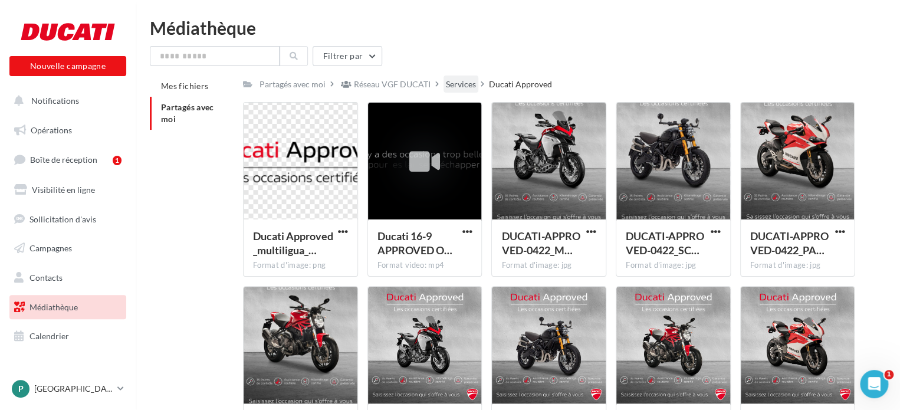
click at [470, 90] on div "Services" at bounding box center [461, 84] width 30 height 12
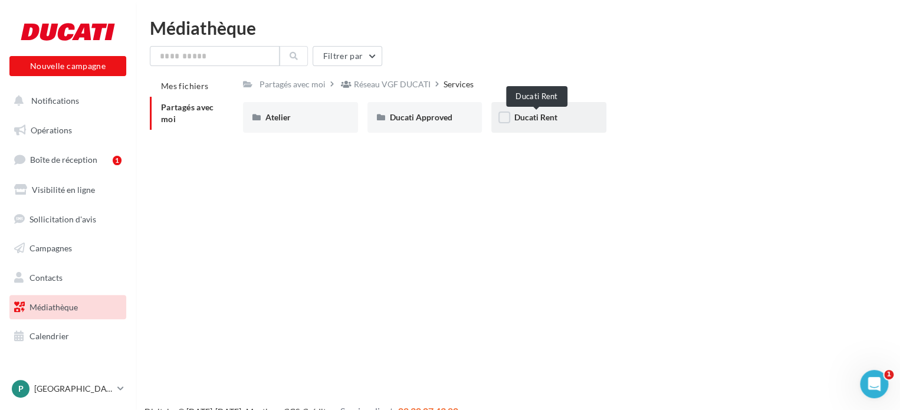
click at [556, 118] on span "Ducati Rent" at bounding box center [534, 117] width 43 height 10
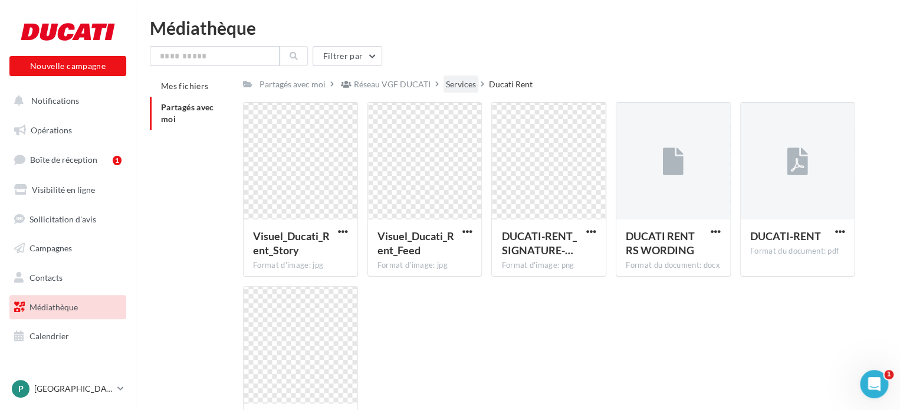
click at [459, 88] on div "Services" at bounding box center [461, 84] width 30 height 12
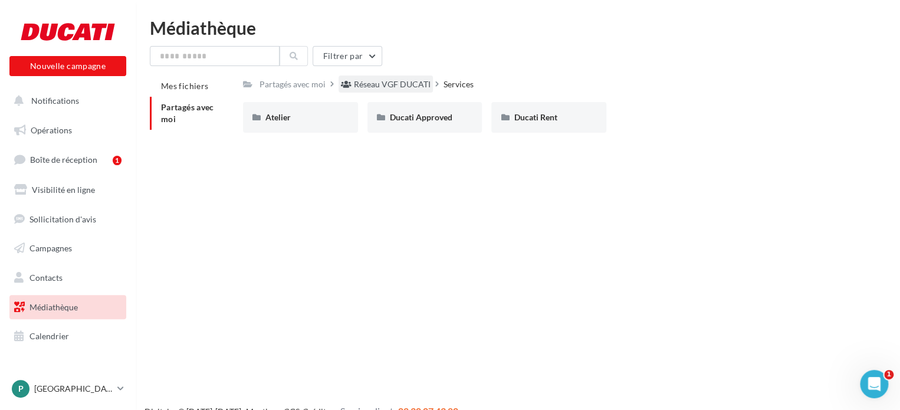
click at [403, 84] on div "Réseau VGF DUCATI" at bounding box center [392, 84] width 77 height 12
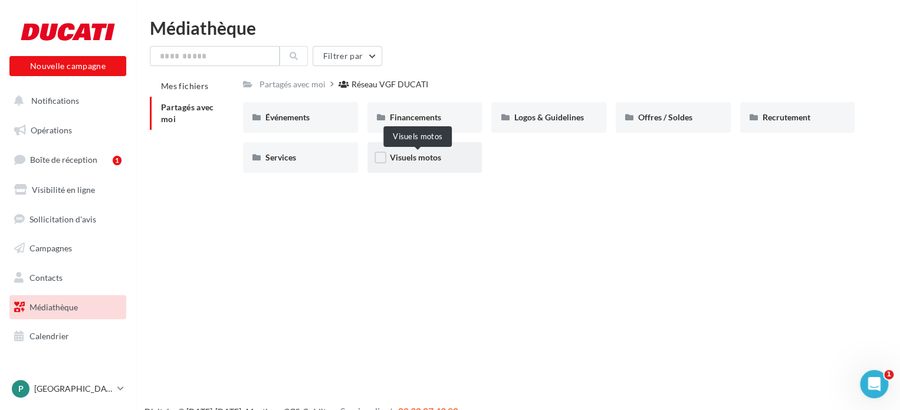
click at [421, 162] on span "Visuels motos" at bounding box center [415, 157] width 51 height 10
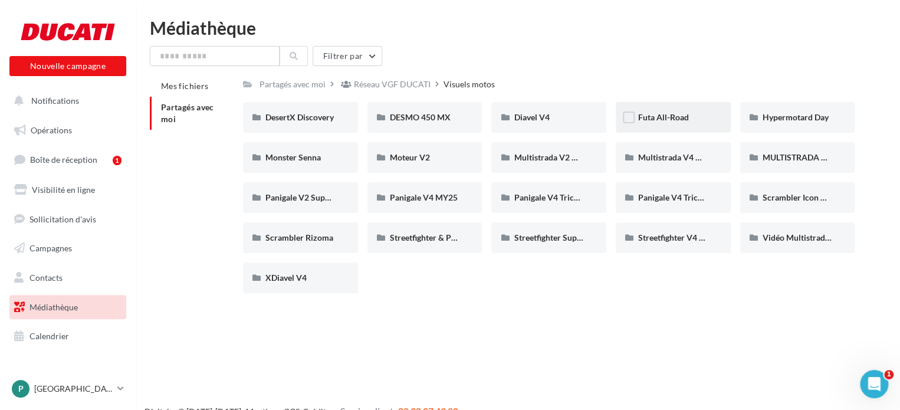
click at [706, 118] on div "Futa All-Road" at bounding box center [673, 117] width 70 height 12
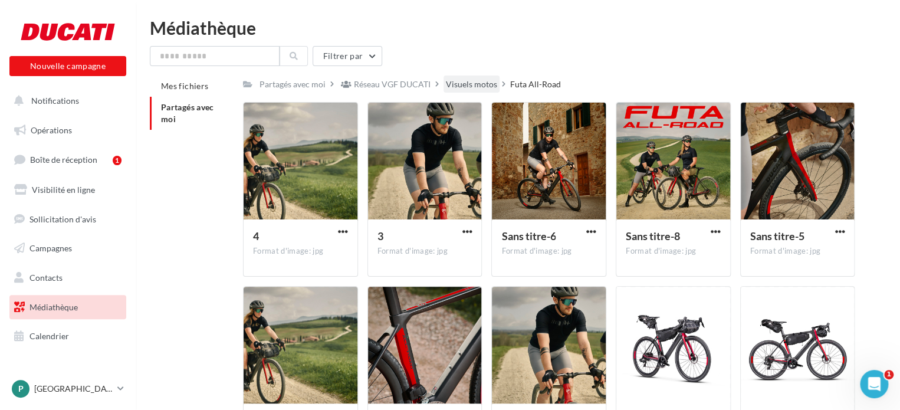
click at [454, 90] on div "Visuels motos" at bounding box center [471, 84] width 51 height 12
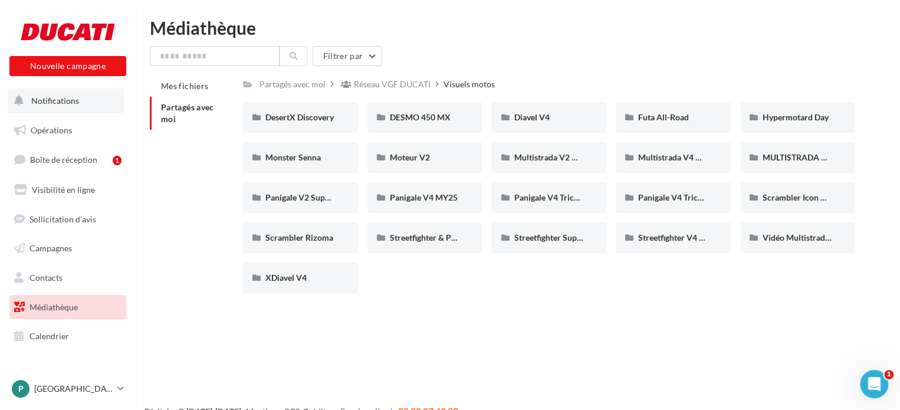
click at [74, 101] on span "Notifications" at bounding box center [55, 100] width 48 height 10
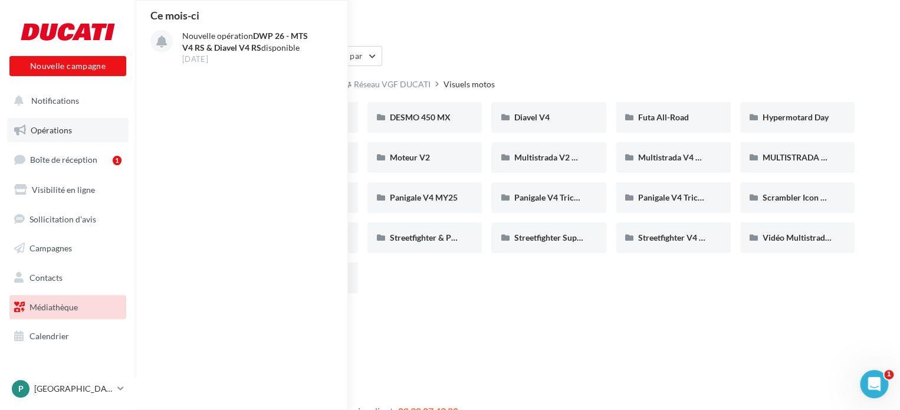
click at [52, 129] on span "Opérations" at bounding box center [51, 130] width 41 height 10
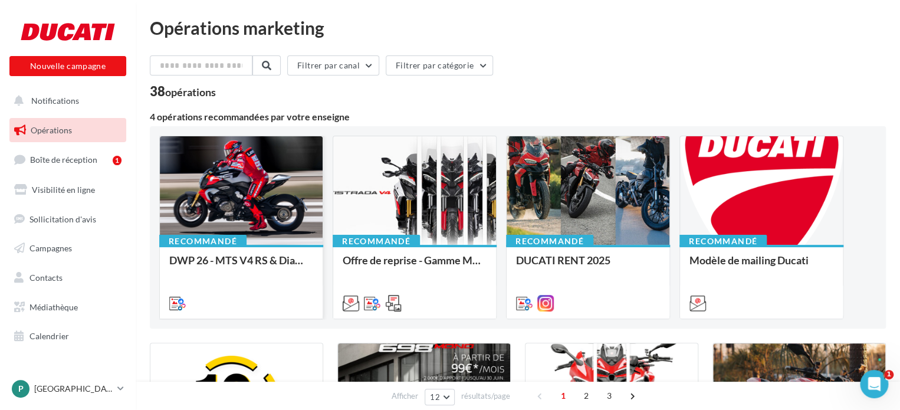
click at [220, 197] on div at bounding box center [241, 191] width 163 height 110
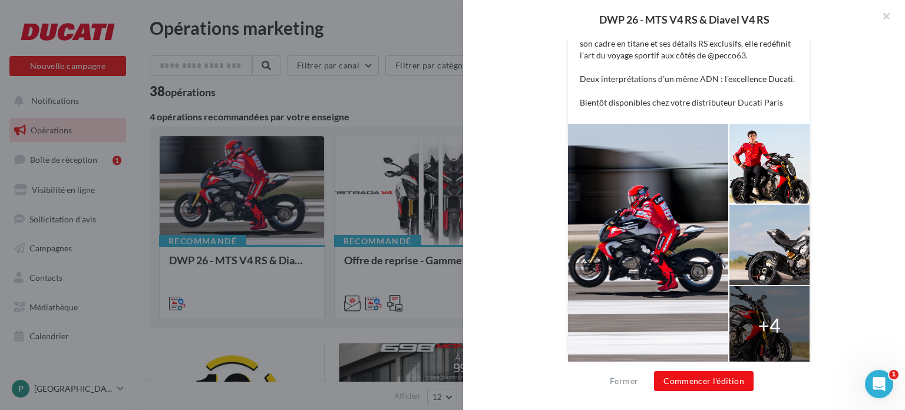
scroll to position [370, 0]
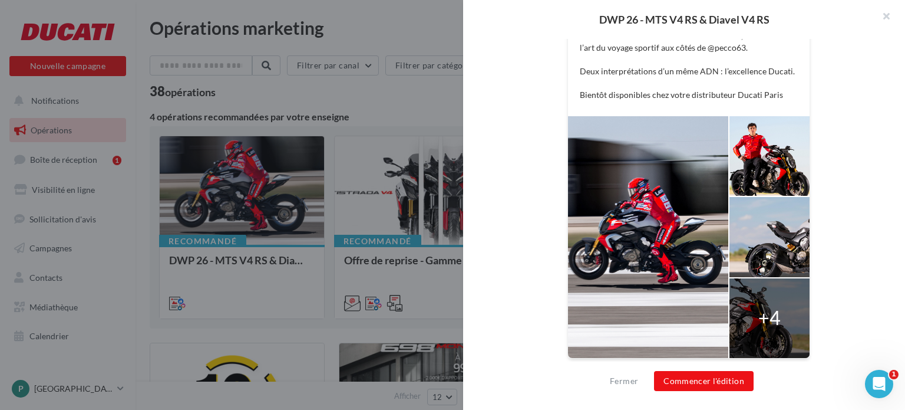
click at [634, 192] on div at bounding box center [648, 237] width 160 height 242
click at [701, 209] on div at bounding box center [648, 237] width 160 height 242
click at [776, 282] on div at bounding box center [770, 318] width 80 height 80
click at [706, 383] on button "Commencer l'édition" at bounding box center [704, 381] width 100 height 20
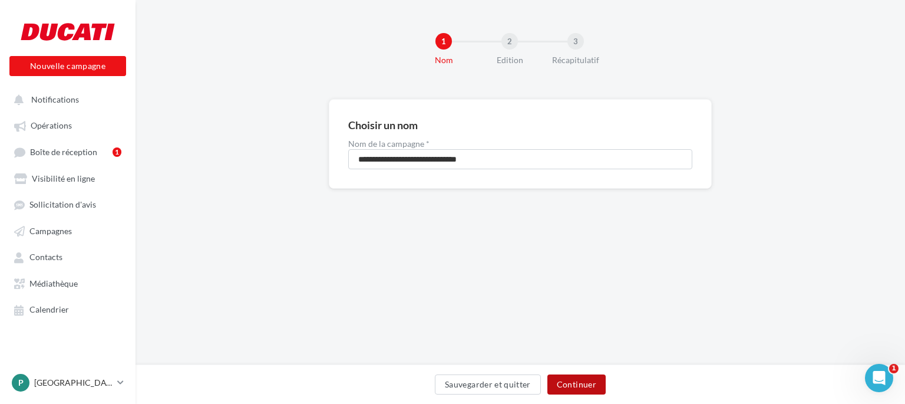
click at [579, 391] on button "Continuer" at bounding box center [577, 384] width 58 height 20
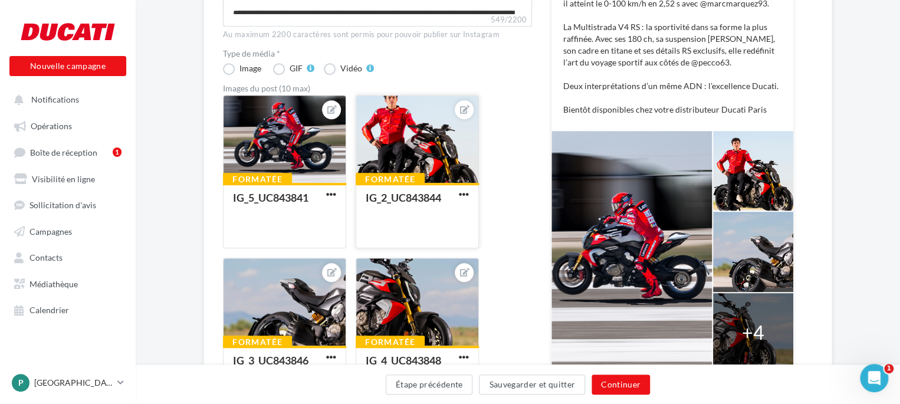
scroll to position [295, 0]
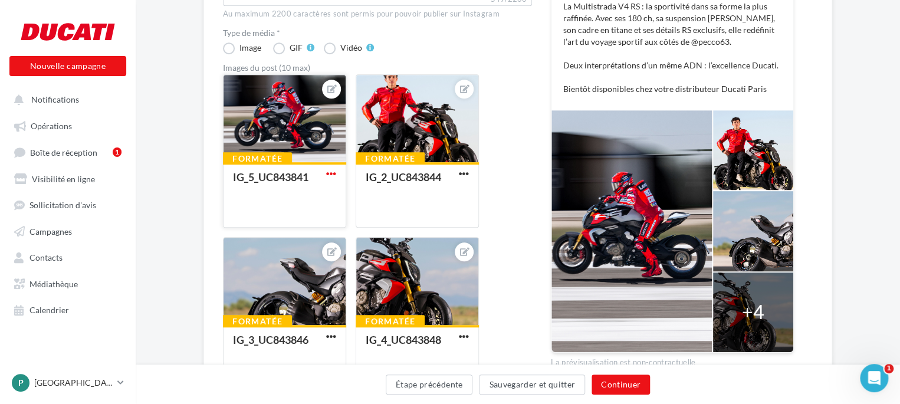
click at [334, 172] on span "button" at bounding box center [331, 174] width 10 height 10
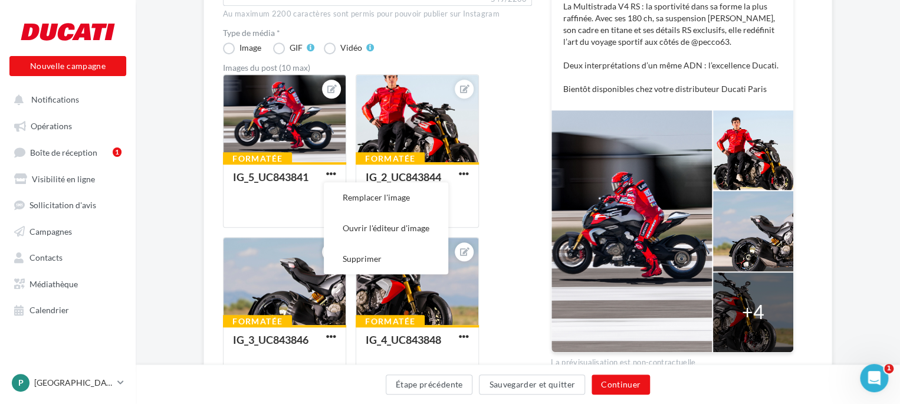
click at [495, 160] on div "Formatée IG_5_UC843841 Remplacer l'image Ouvrir l'éditeur d'image Supprimer For…" at bounding box center [382, 401] width 318 height 654
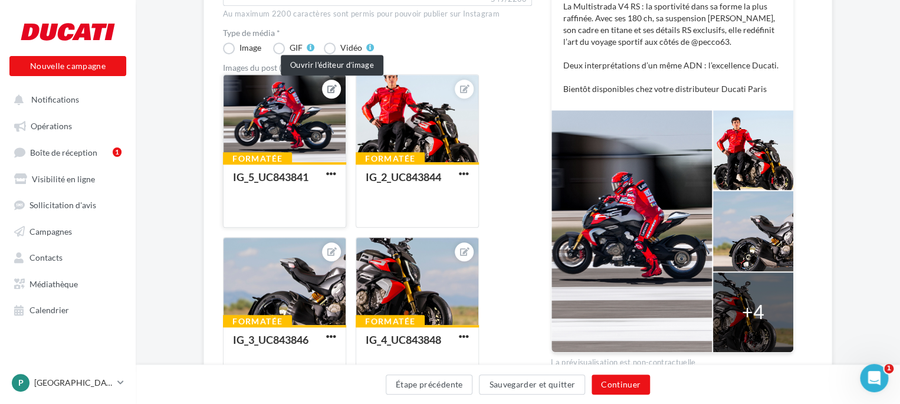
click at [330, 91] on icon at bounding box center [331, 89] width 9 height 8
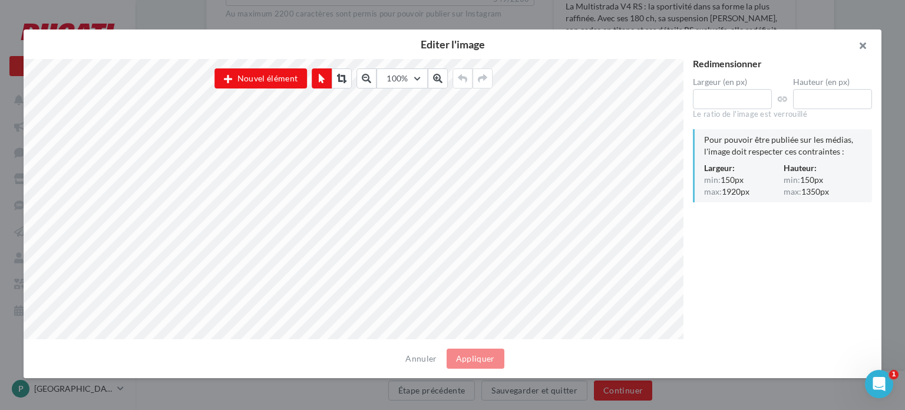
click at [861, 50] on button "button" at bounding box center [858, 46] width 47 height 35
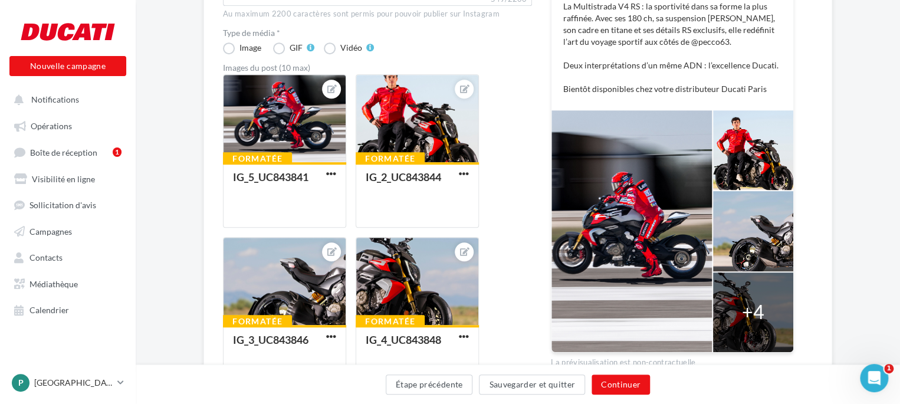
click at [841, 149] on div "**********" at bounding box center [518, 300] width 764 height 992
click at [284, 143] on div at bounding box center [284, 119] width 122 height 88
click at [284, 228] on div "Sélectionner un fichier Consulter les contraintes attendues pour ce type de cam…" at bounding box center [284, 228] width 123 height 0
click at [326, 182] on div "IG_5_UC843841" at bounding box center [282, 178] width 98 height 12
click at [326, 228] on div "Sélectionner un fichier Consulter les contraintes attendues pour ce type de cam…" at bounding box center [284, 228] width 123 height 0
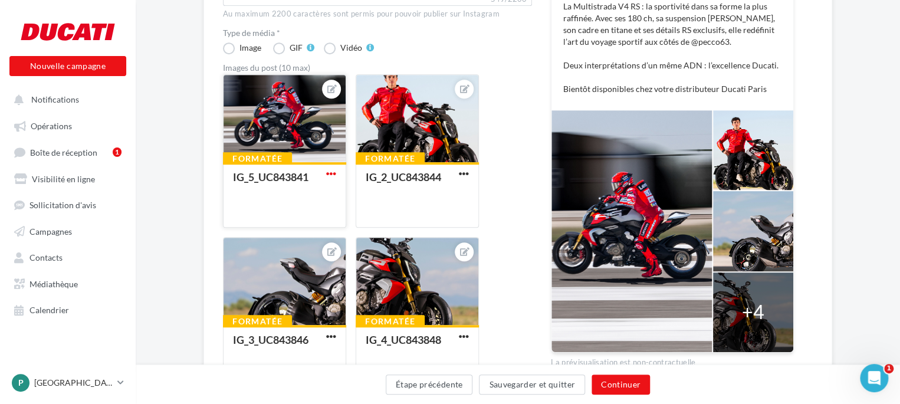
click at [328, 176] on span "button" at bounding box center [331, 174] width 10 height 10
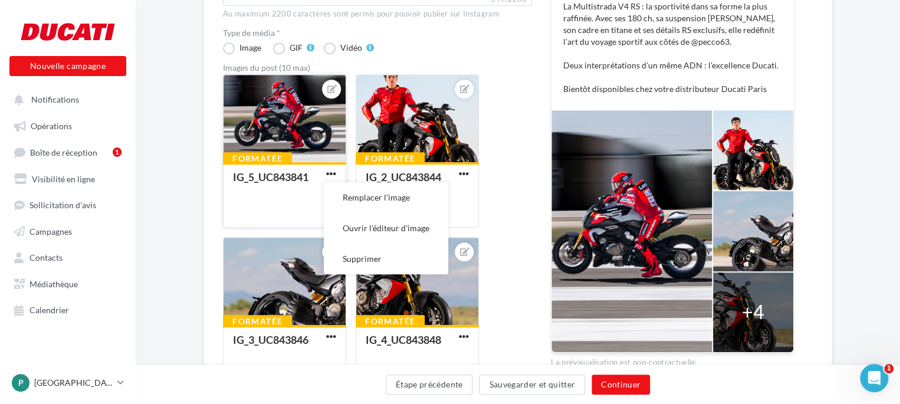
click at [269, 150] on div at bounding box center [284, 119] width 122 height 88
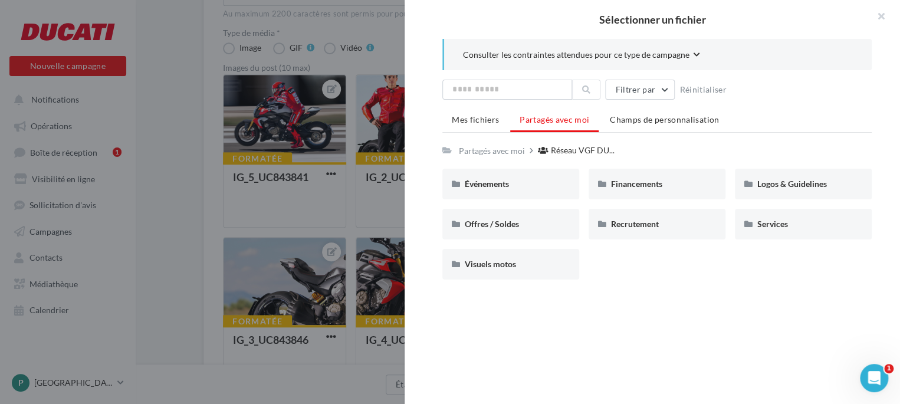
click at [273, 139] on div at bounding box center [450, 202] width 900 height 404
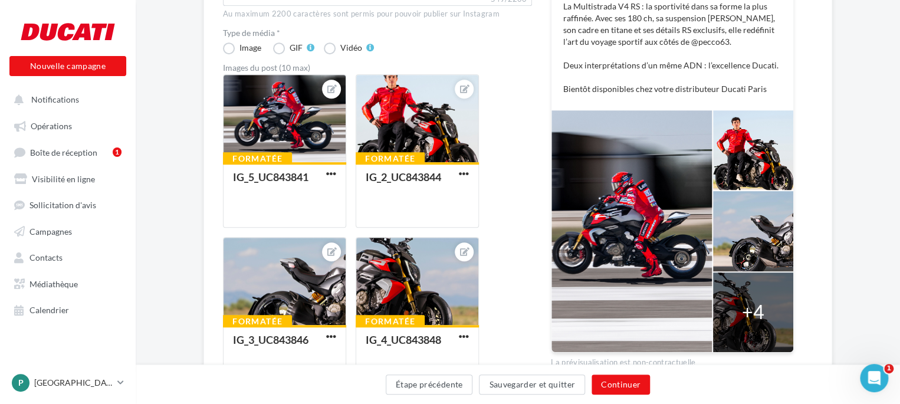
click at [273, 139] on div at bounding box center [284, 119] width 122 height 88
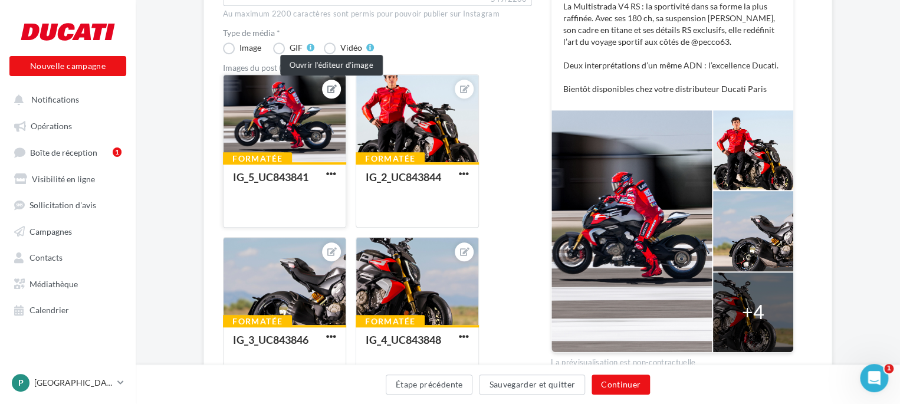
click at [332, 83] on button at bounding box center [331, 89] width 9 height 14
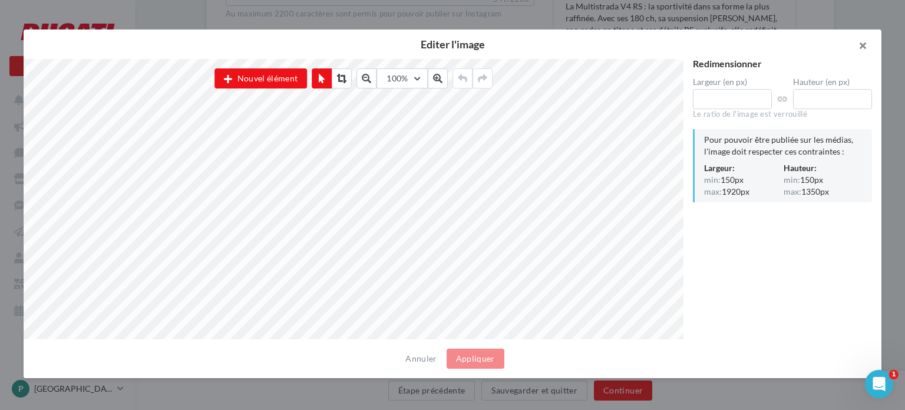
click at [861, 39] on button "button" at bounding box center [858, 46] width 47 height 35
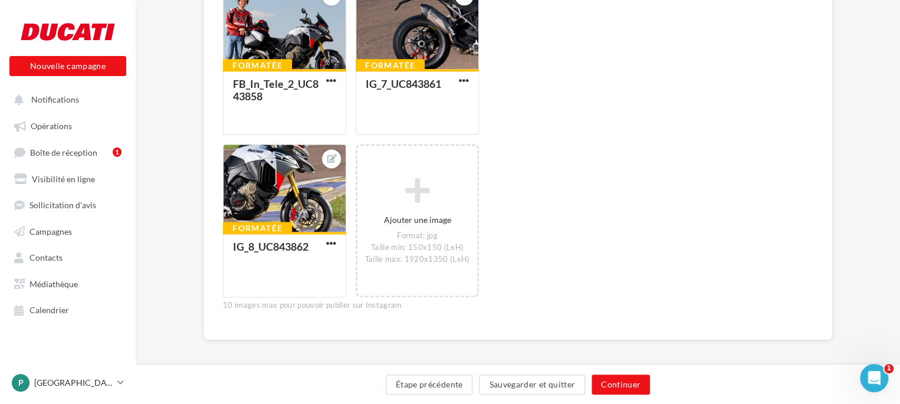
scroll to position [717, 0]
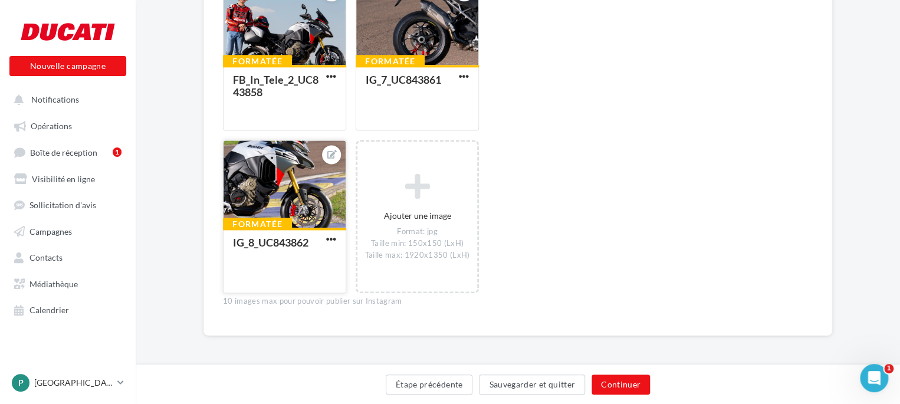
click at [275, 195] on div at bounding box center [284, 184] width 122 height 88
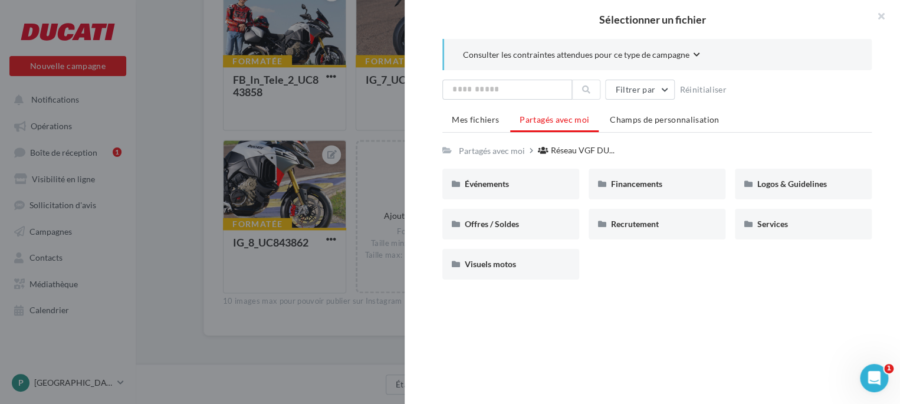
click at [293, 293] on div "Sélectionner un fichier Consulter les contraintes attendues pour ce type de cam…" at bounding box center [284, 293] width 123 height 0
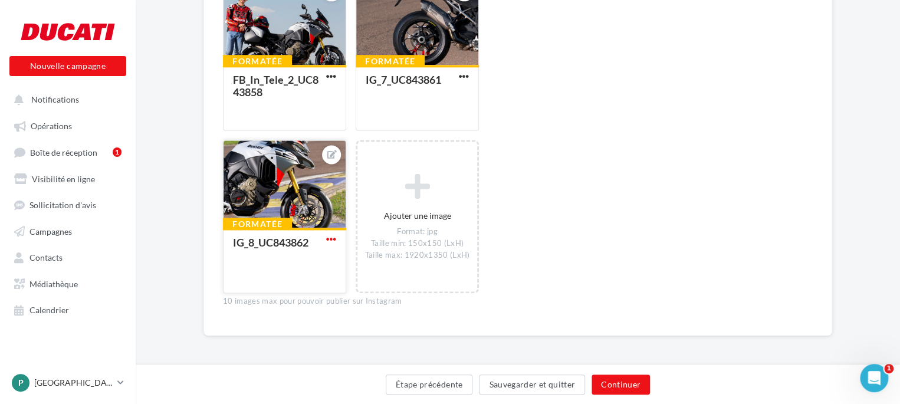
click at [332, 241] on span "button" at bounding box center [331, 239] width 10 height 10
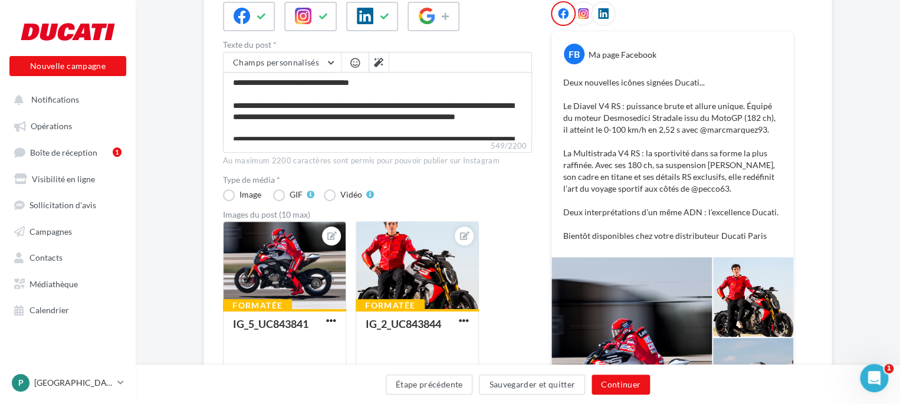
scroll to position [69, 0]
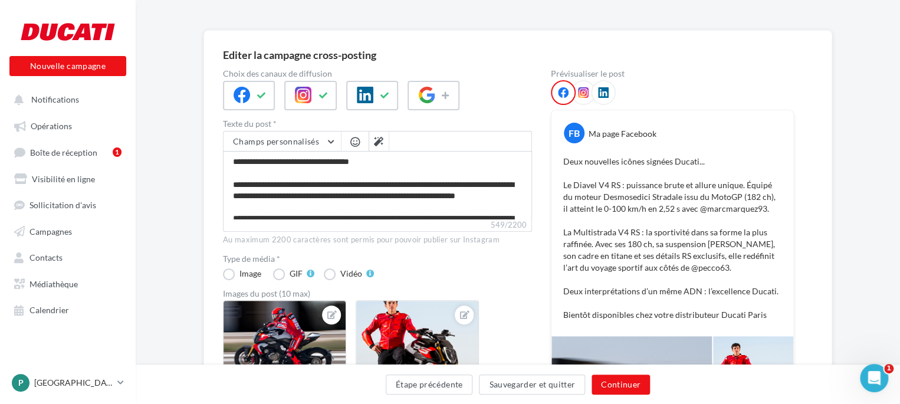
click at [579, 87] on icon at bounding box center [583, 92] width 11 height 11
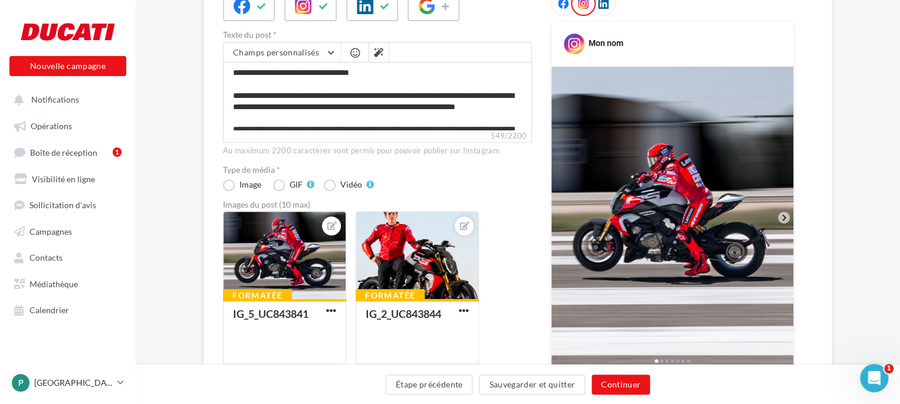
scroll to position [10, 0]
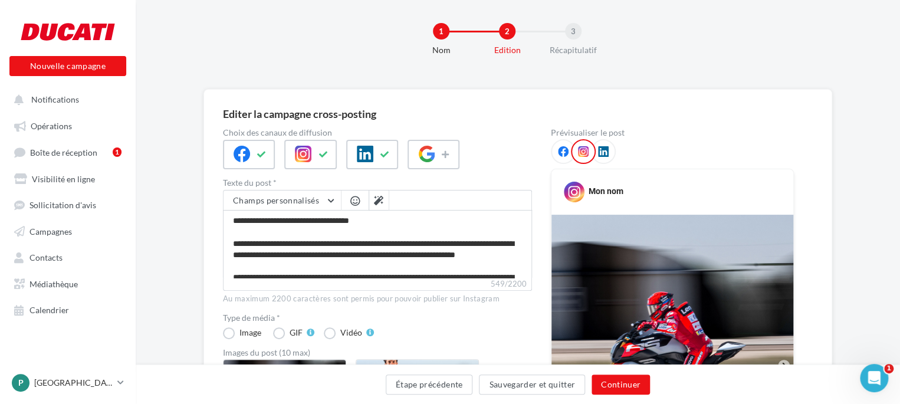
click at [599, 152] on icon at bounding box center [603, 151] width 11 height 11
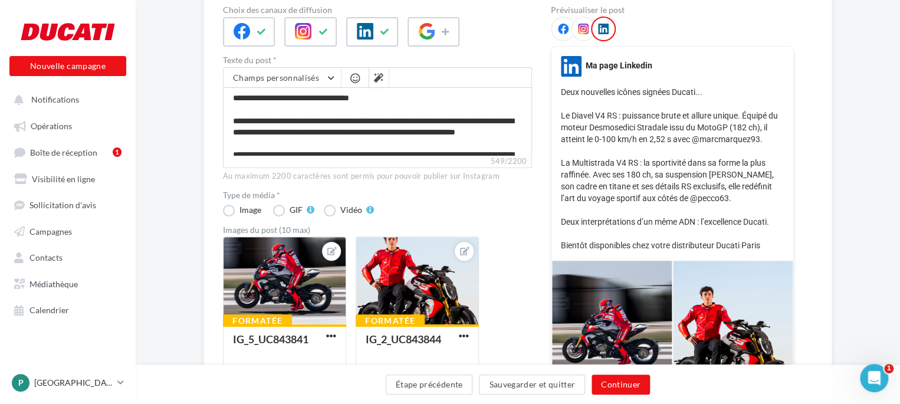
scroll to position [69, 0]
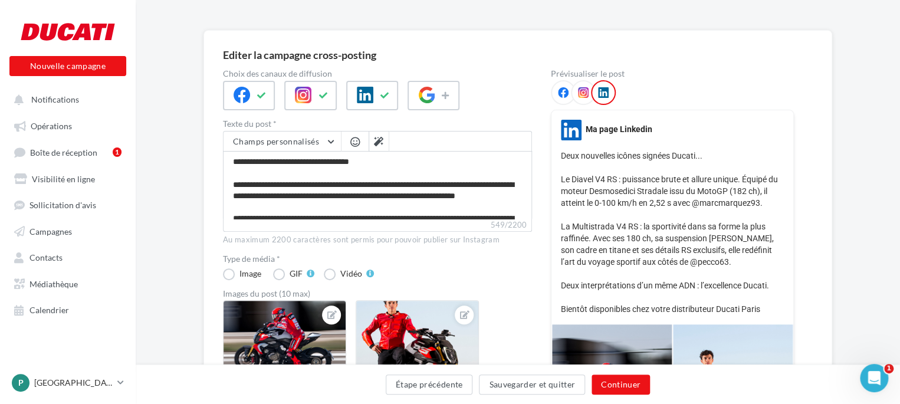
click at [563, 93] on icon at bounding box center [563, 92] width 11 height 11
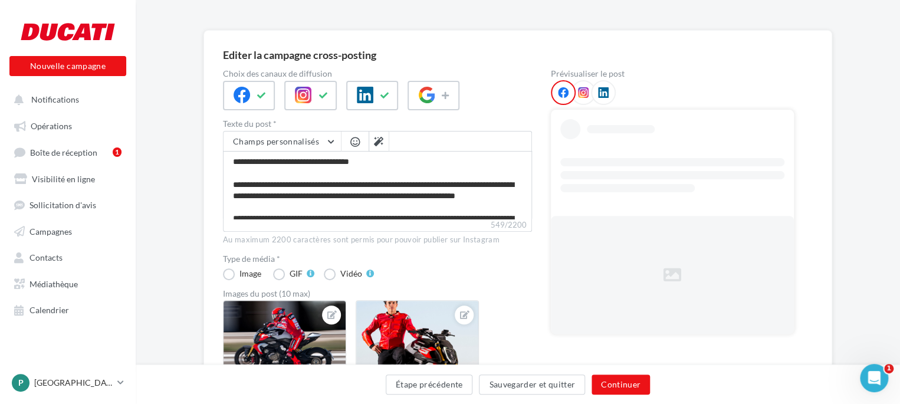
scroll to position [128, 0]
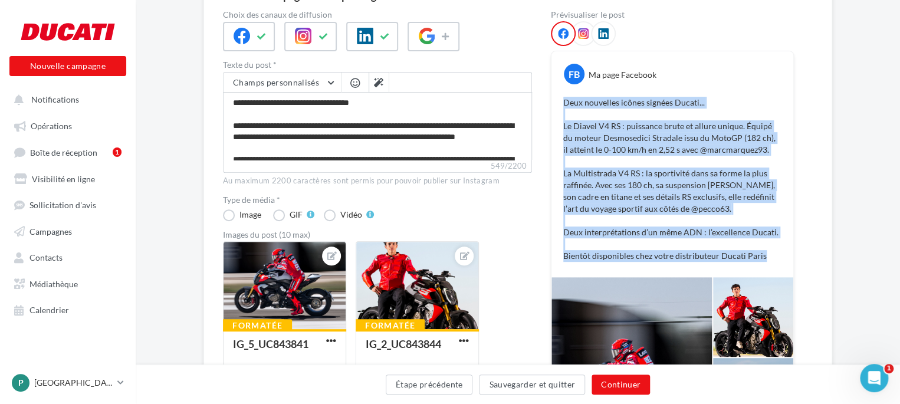
drag, startPoint x: 560, startPoint y: 101, endPoint x: 768, endPoint y: 255, distance: 258.3
click at [768, 255] on div "Deux nouvelles icônes signées Ducati... Le Diavel V4 RS : puissance brute et al…" at bounding box center [672, 179] width 236 height 171
copy p "Deux nouvelles icônes signées Ducati... Le Diavel V4 RS : puissance brute et al…"
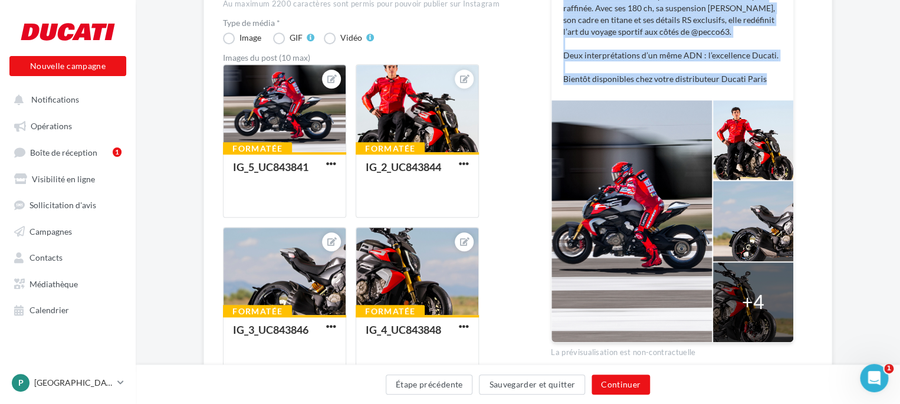
scroll to position [423, 0]
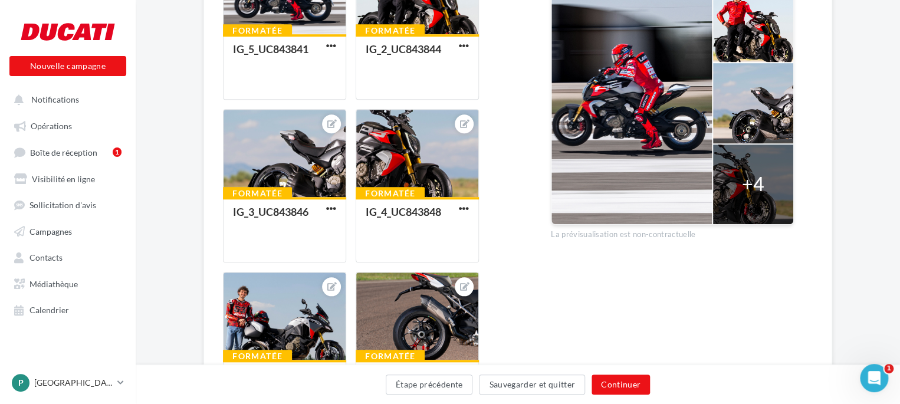
click at [829, 204] on div "**********" at bounding box center [517, 153] width 628 height 954
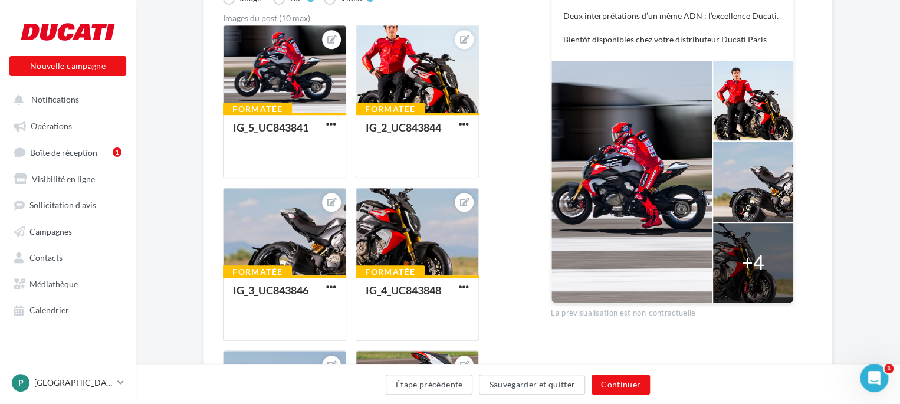
scroll to position [364, 0]
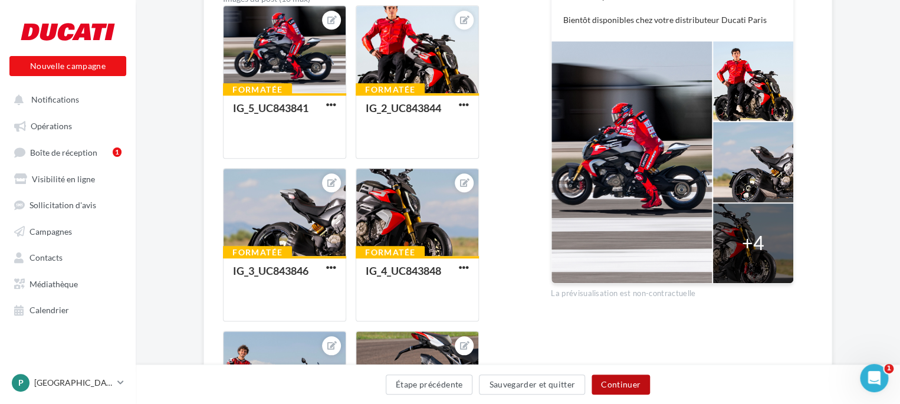
click at [618, 386] on button "Continuer" at bounding box center [620, 384] width 58 height 20
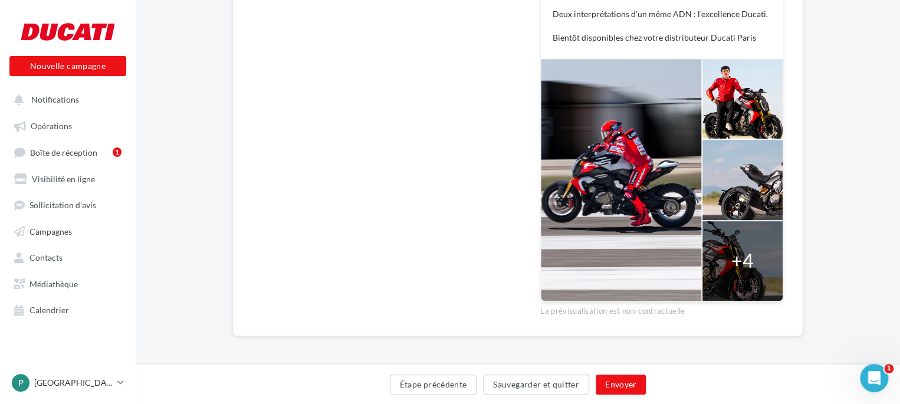
scroll to position [337, 0]
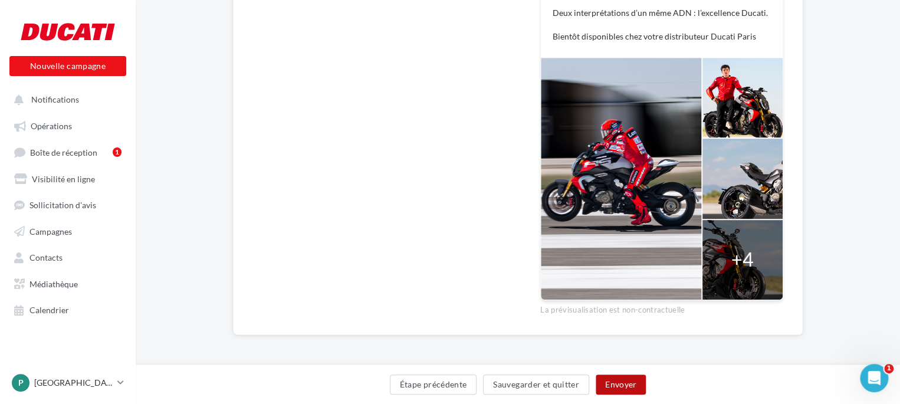
click at [624, 381] on button "Envoyer" at bounding box center [620, 384] width 50 height 20
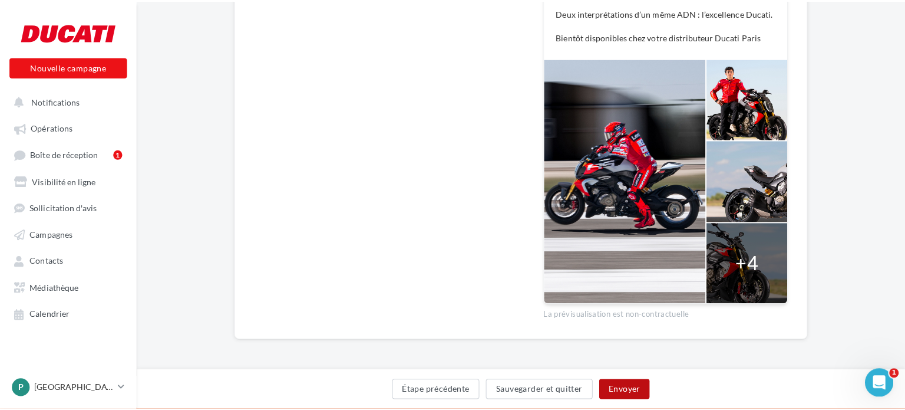
scroll to position [330, 0]
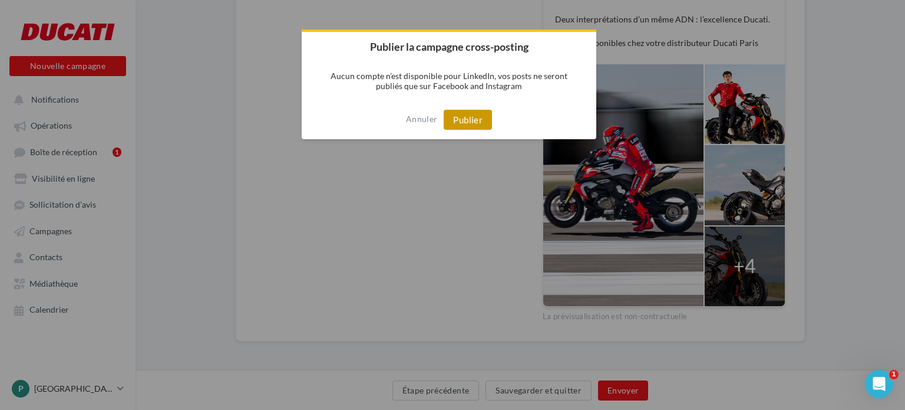
click at [479, 117] on button "Publier" at bounding box center [468, 120] width 48 height 20
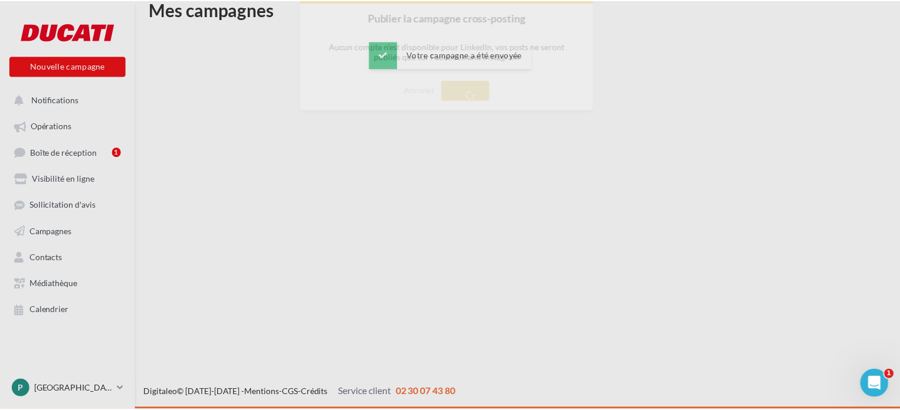
scroll to position [19, 0]
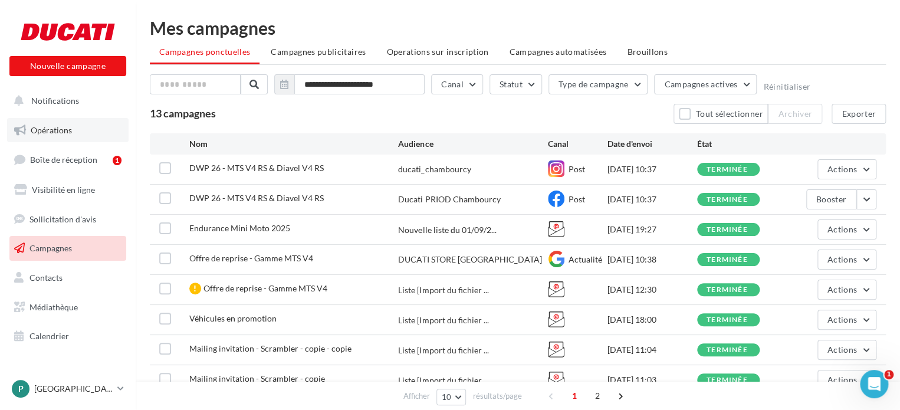
click at [68, 129] on span "Opérations" at bounding box center [51, 130] width 41 height 10
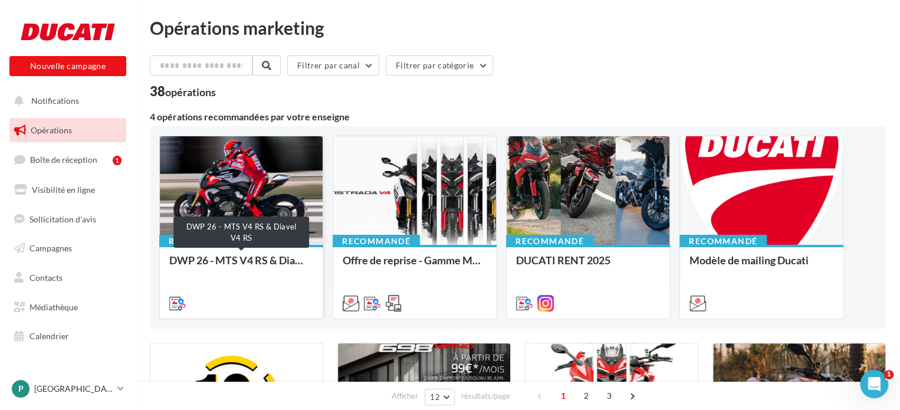
click at [262, 271] on div "DWP 26 - MTS V4 RS & Diavel V4 RS" at bounding box center [241, 266] width 144 height 24
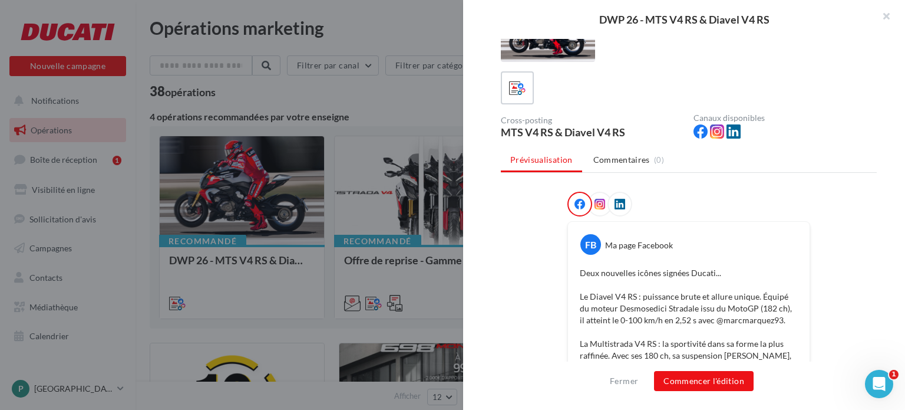
scroll to position [59, 0]
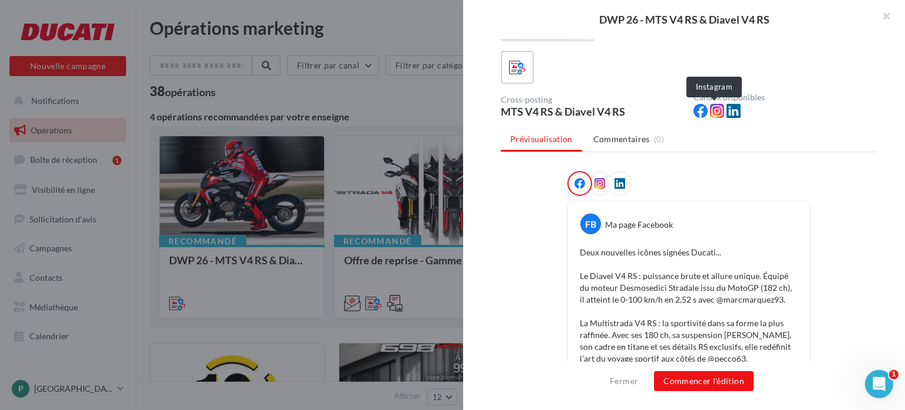
click at [714, 114] on icon at bounding box center [717, 111] width 14 height 14
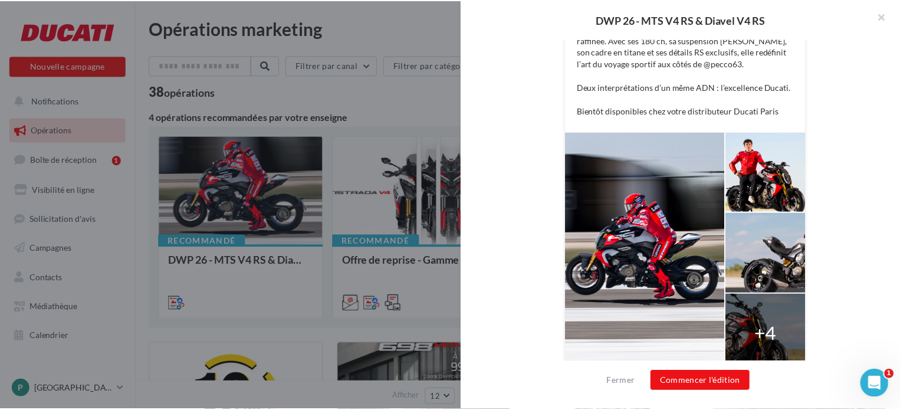
scroll to position [370, 0]
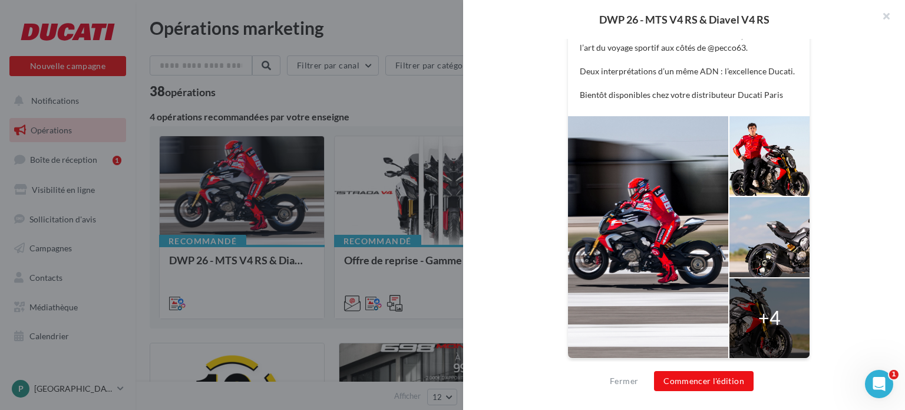
click at [764, 304] on div "+4" at bounding box center [770, 317] width 22 height 27
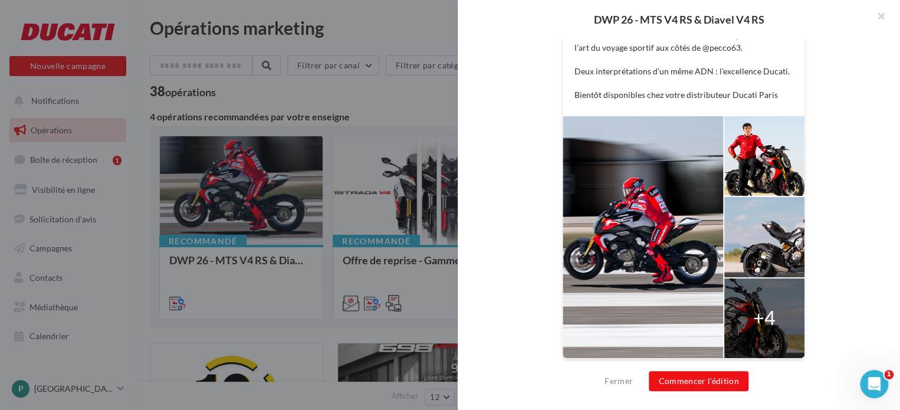
click at [309, 185] on div at bounding box center [450, 205] width 900 height 410
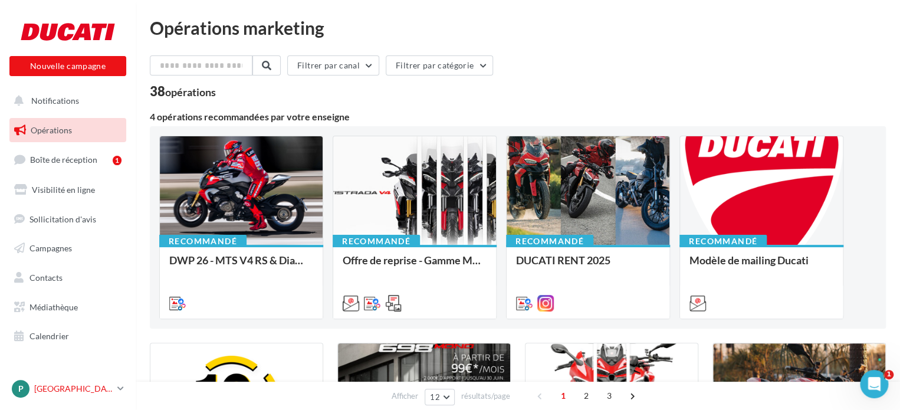
click at [51, 386] on p "[GEOGRAPHIC_DATA]" at bounding box center [73, 389] width 78 height 12
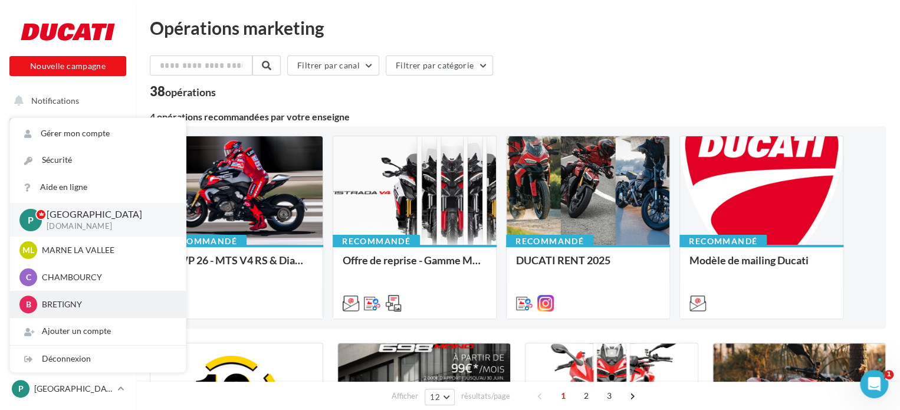
click at [67, 306] on p "BRETIGNY" at bounding box center [107, 304] width 130 height 12
